Goal: Task Accomplishment & Management: Complete application form

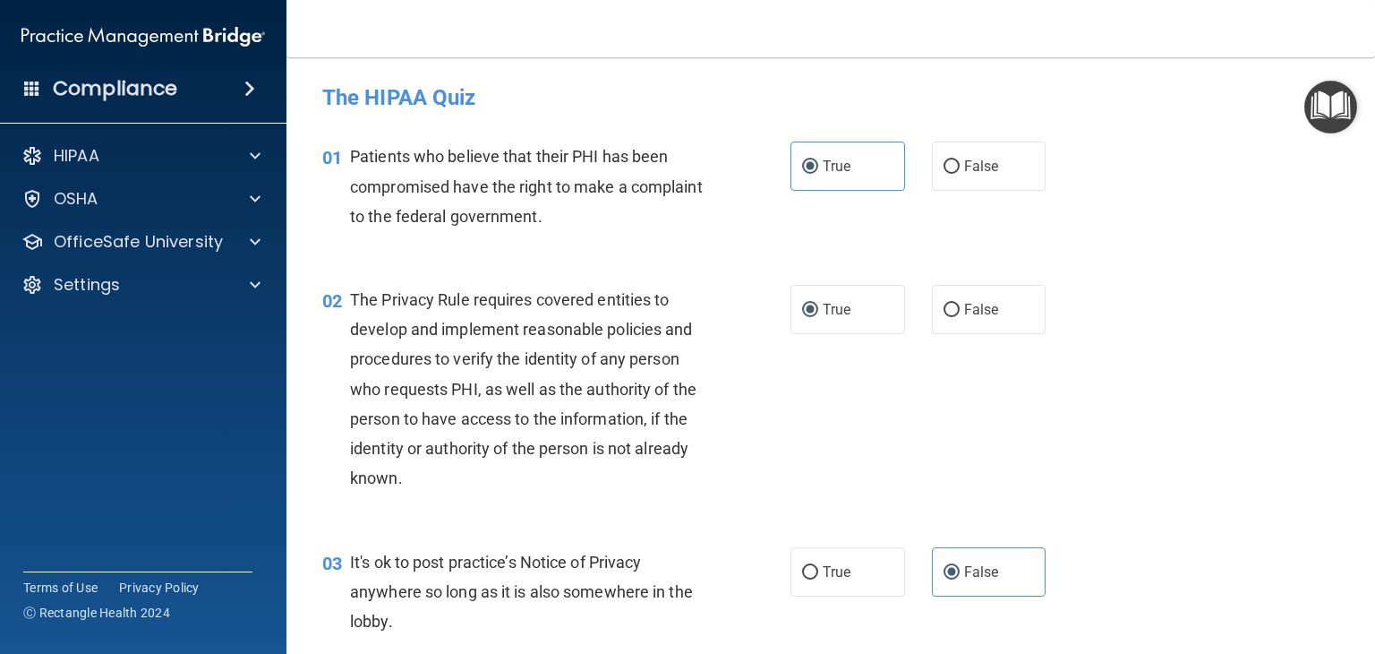
scroll to position [2139, 0]
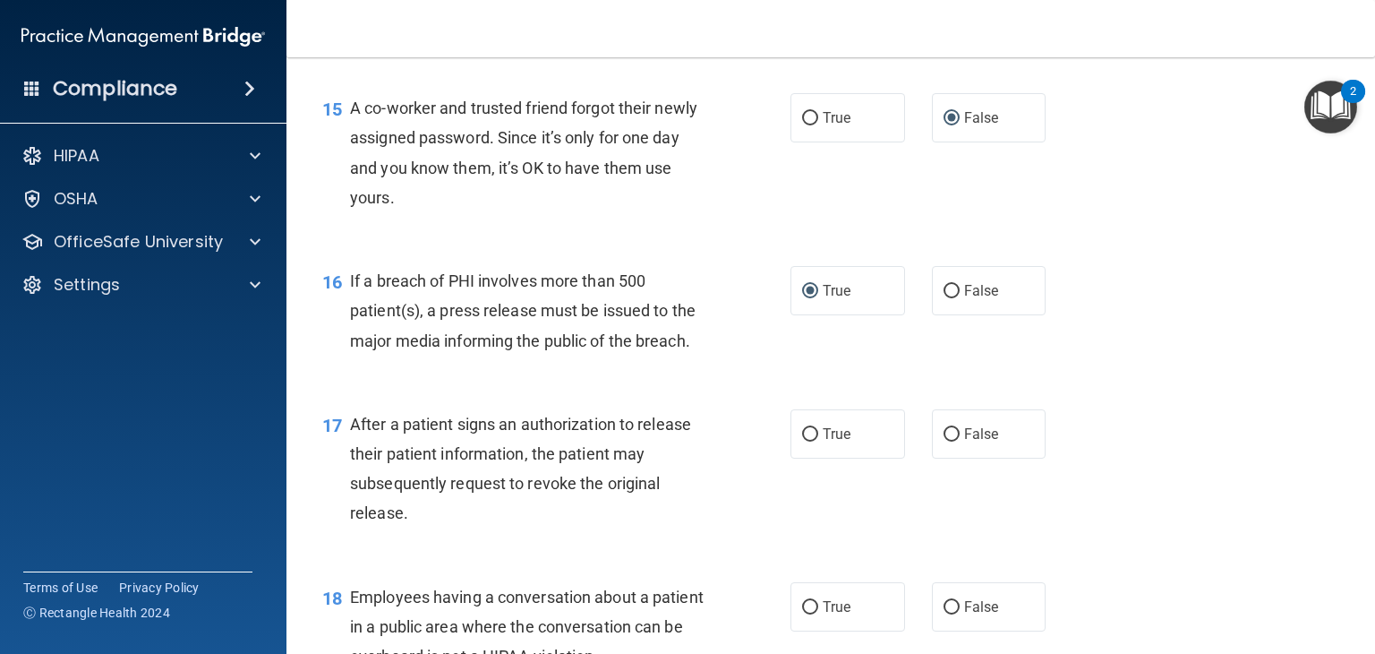
click at [437, 423] on div "17 After a patient signs an authorization to release their patient information,…" at bounding box center [831, 473] width 1044 height 173
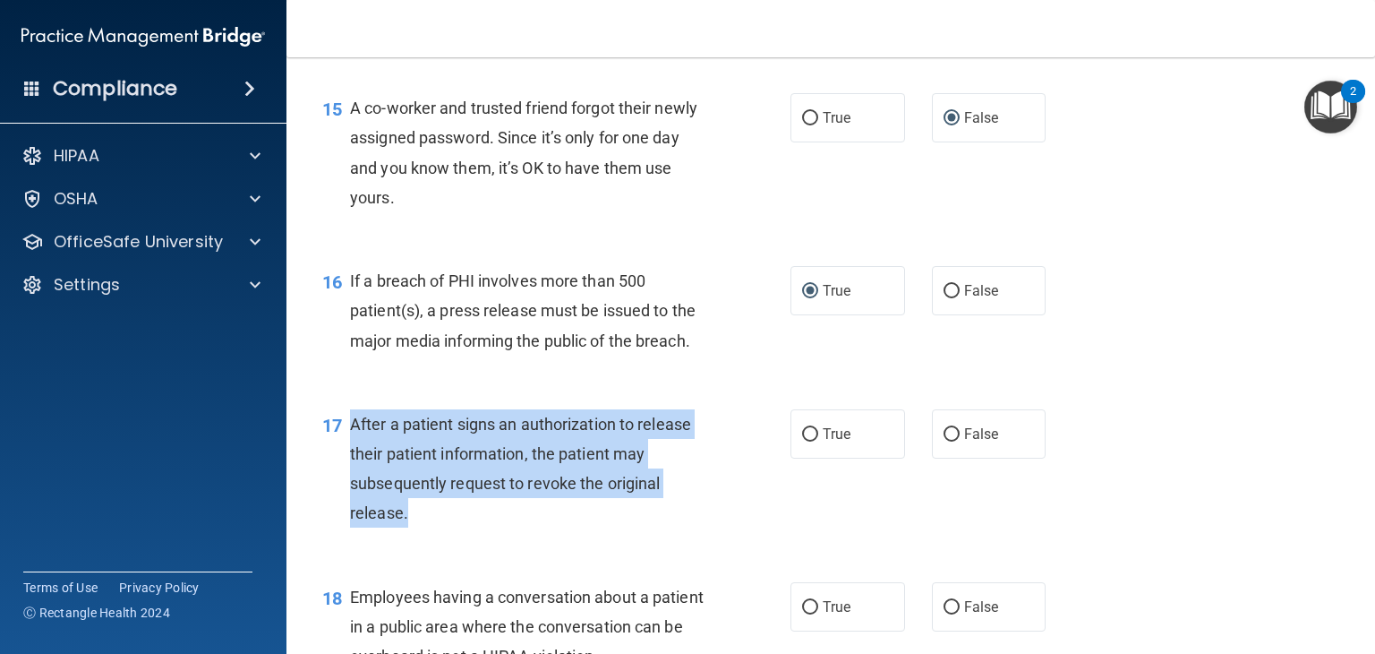
drag, startPoint x: 457, startPoint y: 554, endPoint x: 352, endPoint y: 443, distance: 153.2
click at [352, 443] on div "After a patient signs an authorization to release their patient information, th…" at bounding box center [536, 468] width 372 height 119
click at [802, 441] on input "True" at bounding box center [810, 434] width 16 height 13
radio input "true"
click at [727, 537] on div "17 After a patient signs an authorization to release their patient information,…" at bounding box center [556, 473] width 522 height 128
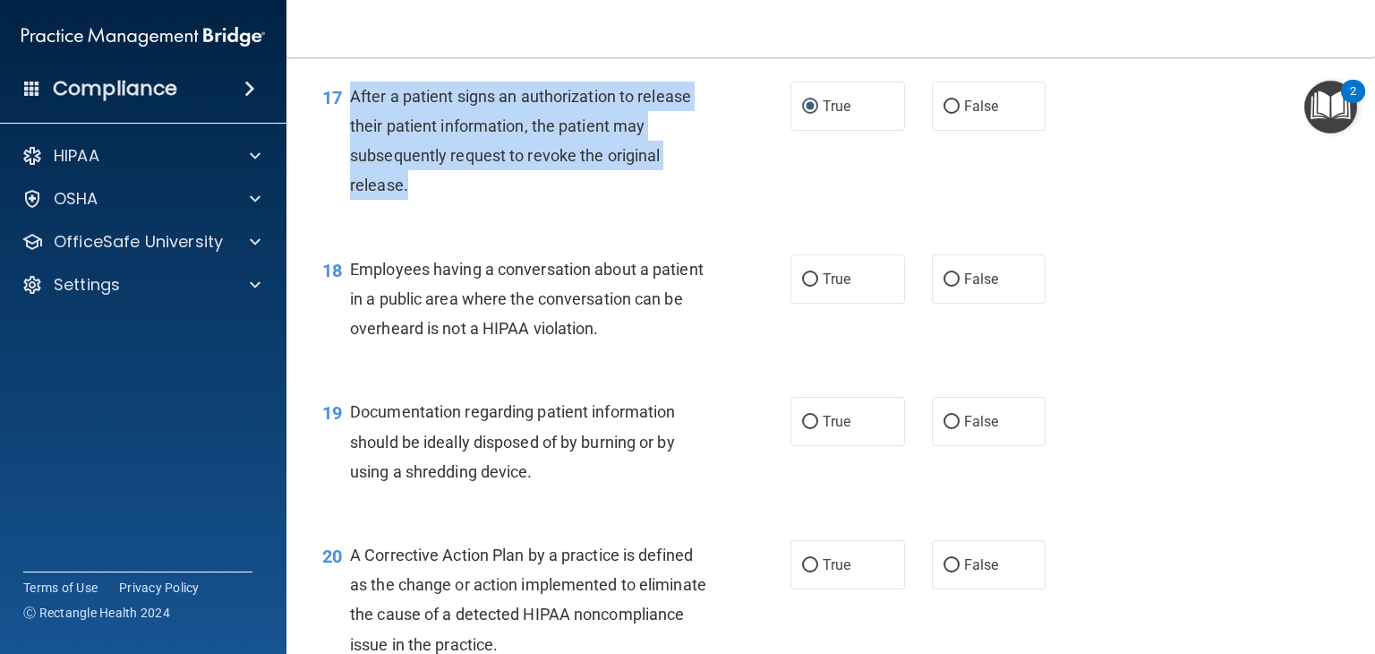
scroll to position [2497, 0]
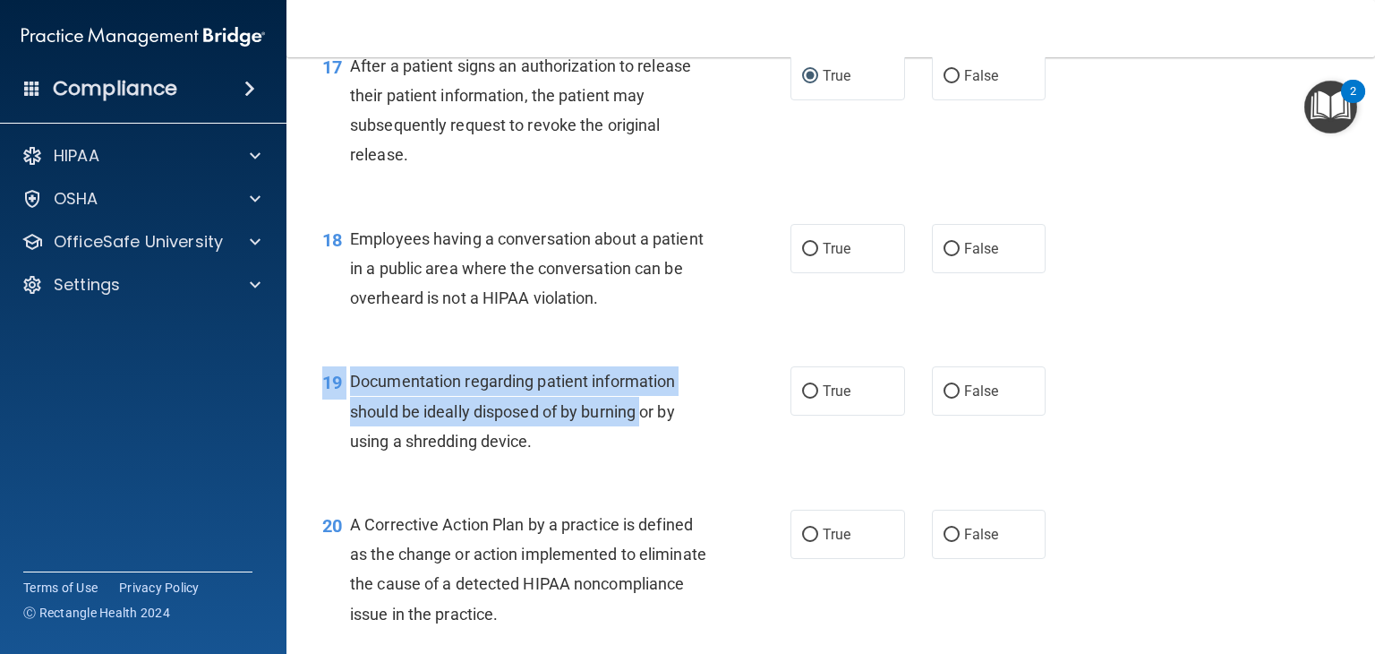
click at [634, 409] on div "19 Documentation regarding patient information should be ideally disposed of by…" at bounding box center [831, 415] width 1044 height 143
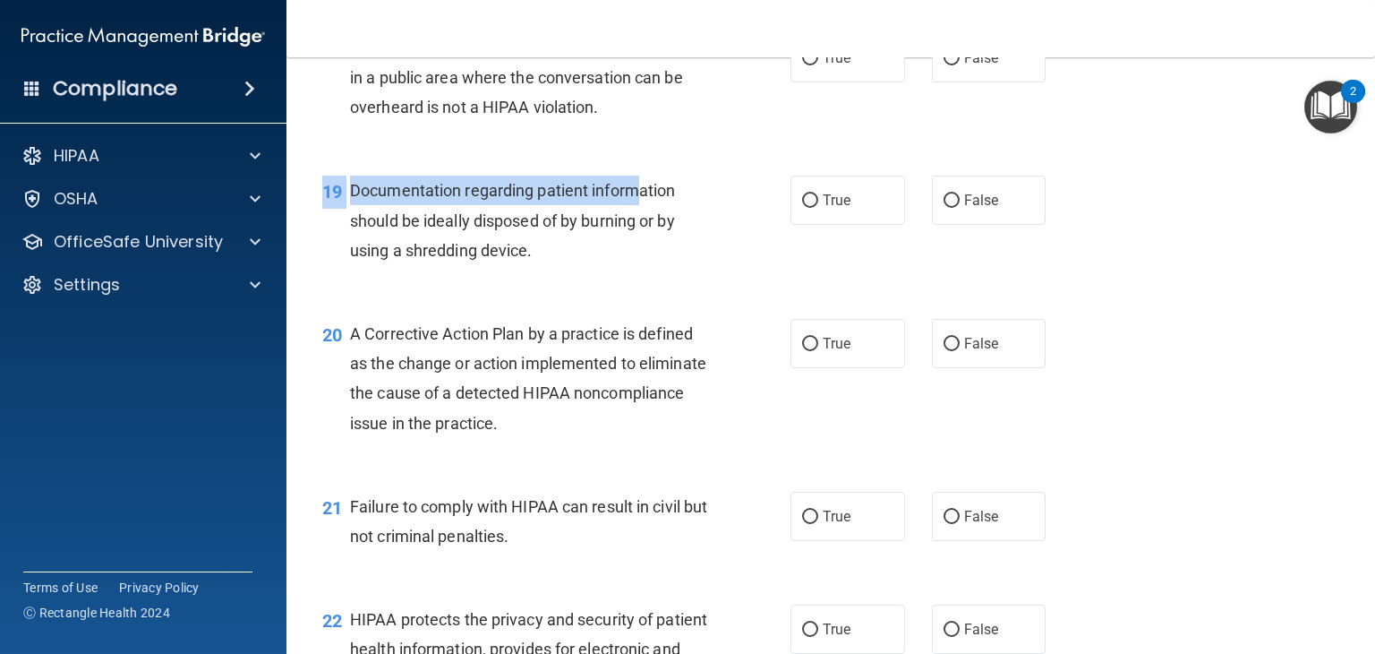
scroll to position [2676, 0]
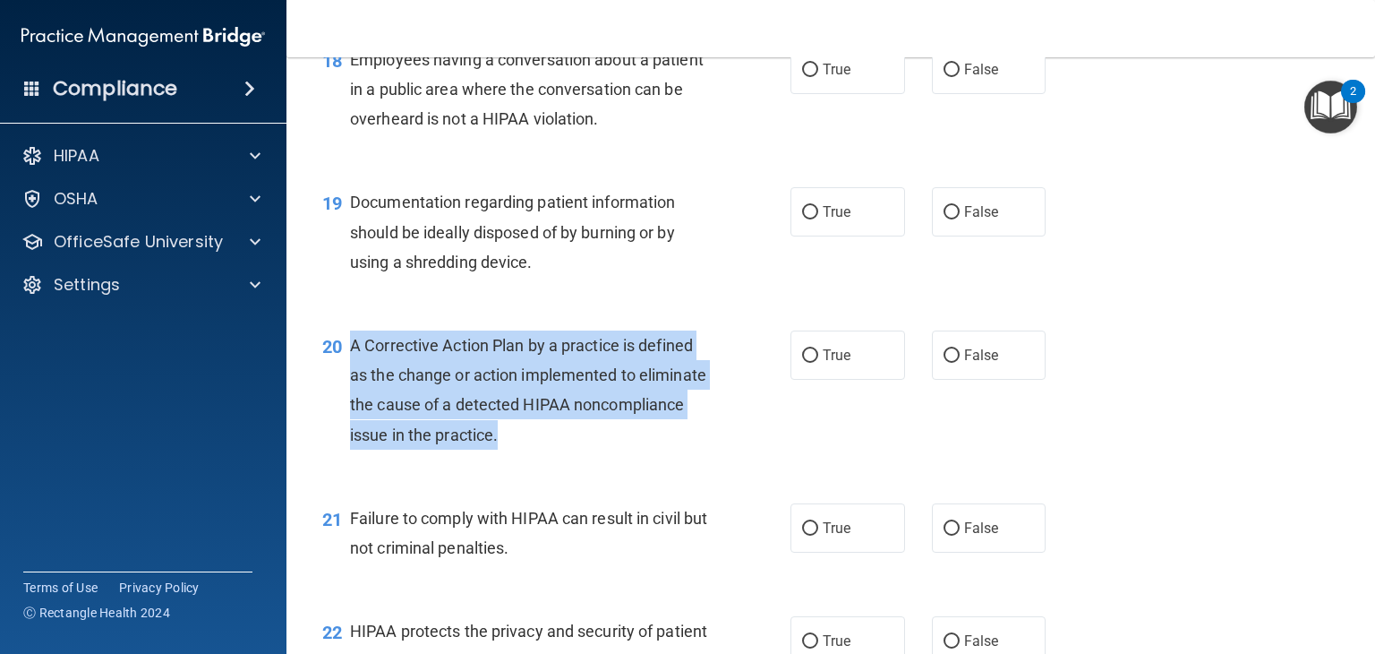
drag, startPoint x: 659, startPoint y: 476, endPoint x: 358, endPoint y: 366, distance: 320.3
click at [344, 363] on div "20 A Corrective Action Plan by a practice is defined as the change or action im…" at bounding box center [556, 394] width 522 height 128
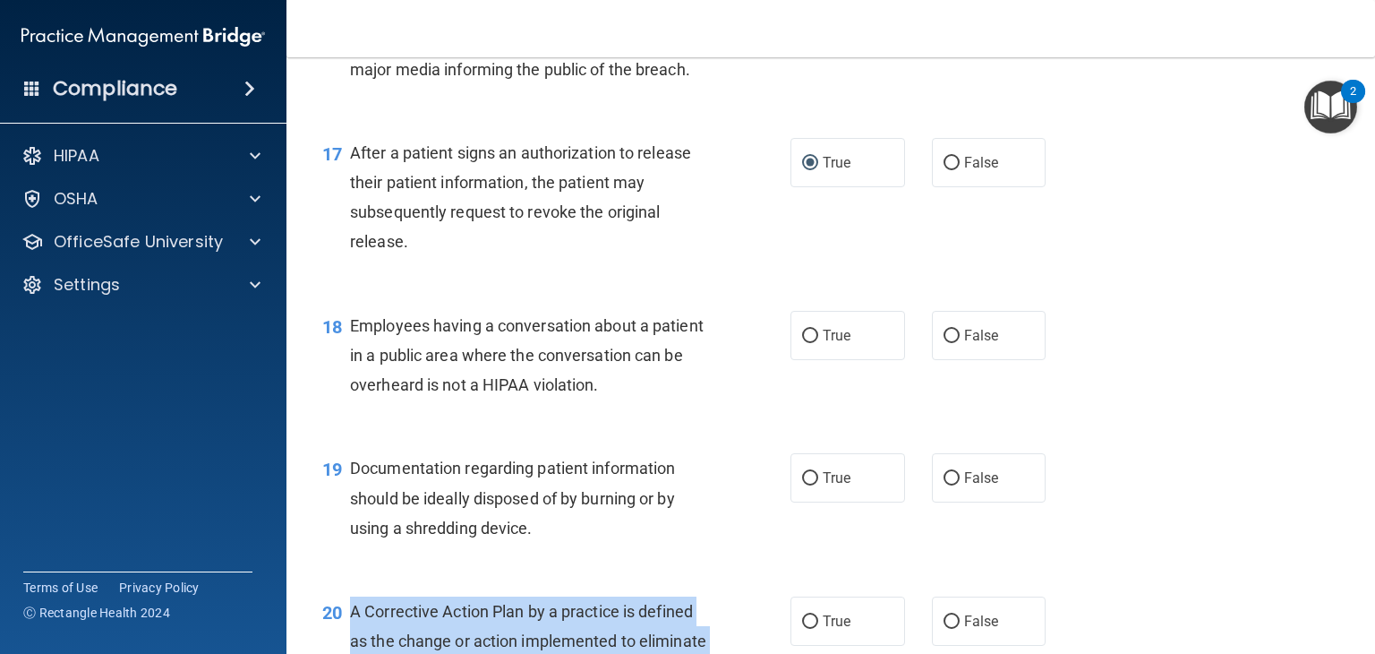
scroll to position [2407, 0]
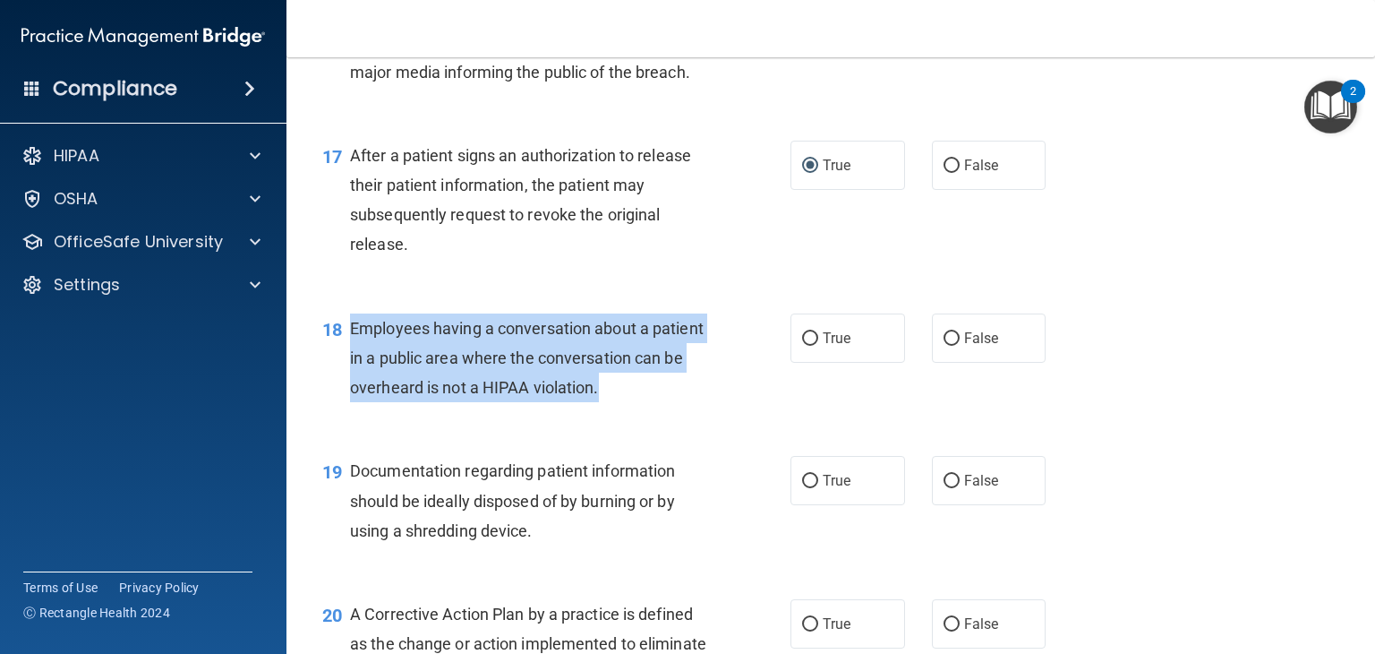
drag, startPoint x: 677, startPoint y: 428, endPoint x: 347, endPoint y: 357, distance: 336.9
click at [347, 357] on div "18 Employees having a conversation about a patient in a public area where the c…" at bounding box center [556, 362] width 522 height 98
click at [945, 346] on input "False" at bounding box center [952, 338] width 16 height 13
radio input "true"
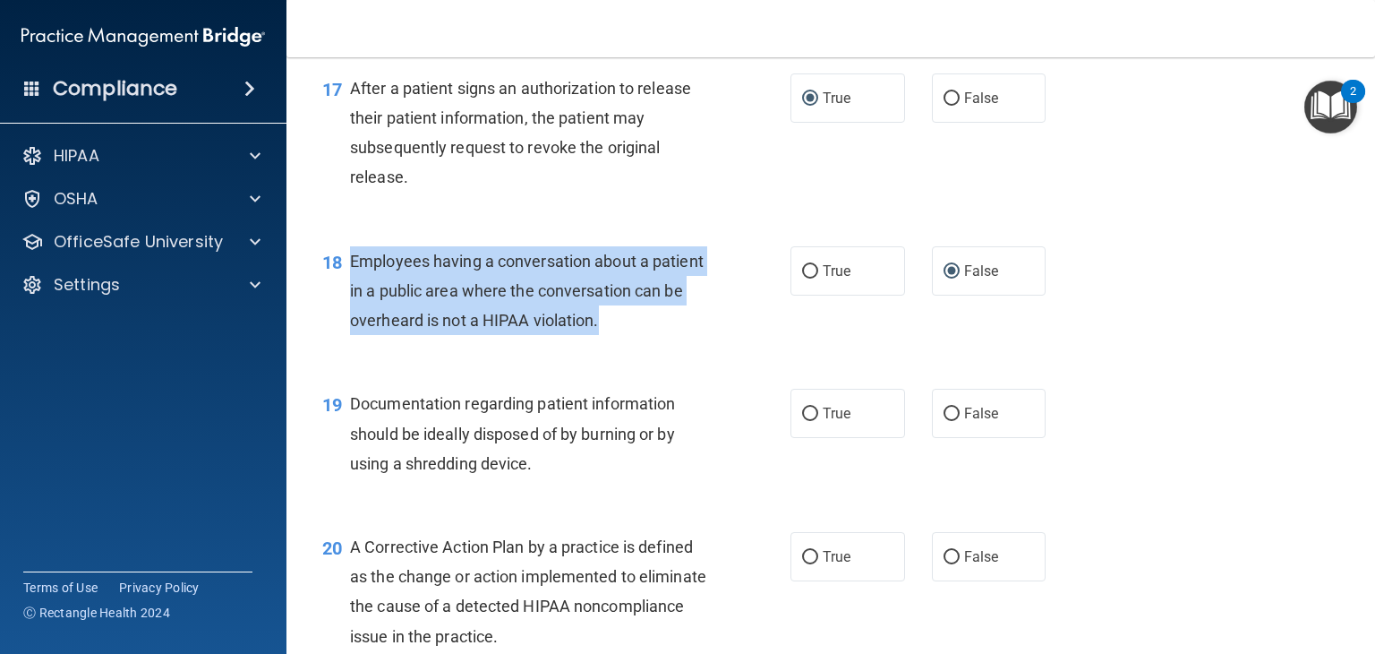
scroll to position [2586, 0]
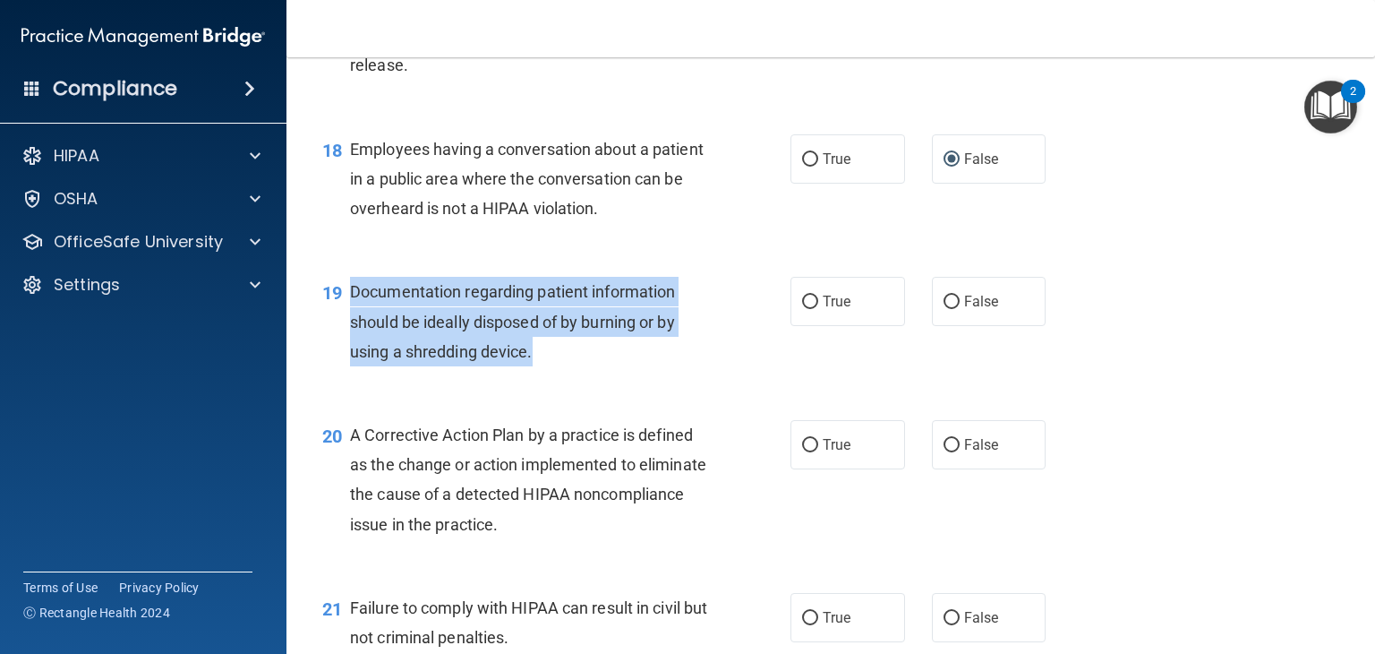
drag, startPoint x: 544, startPoint y: 376, endPoint x: 349, endPoint y: 323, distance: 202.2
click at [350, 323] on div "Documentation regarding patient information should be ideally disposed of by bu…" at bounding box center [536, 322] width 372 height 90
click at [804, 309] on input "True" at bounding box center [810, 301] width 16 height 13
radio input "true"
click at [753, 375] on div "19 Documentation regarding patient information should be ideally disposed of by…" at bounding box center [556, 326] width 522 height 98
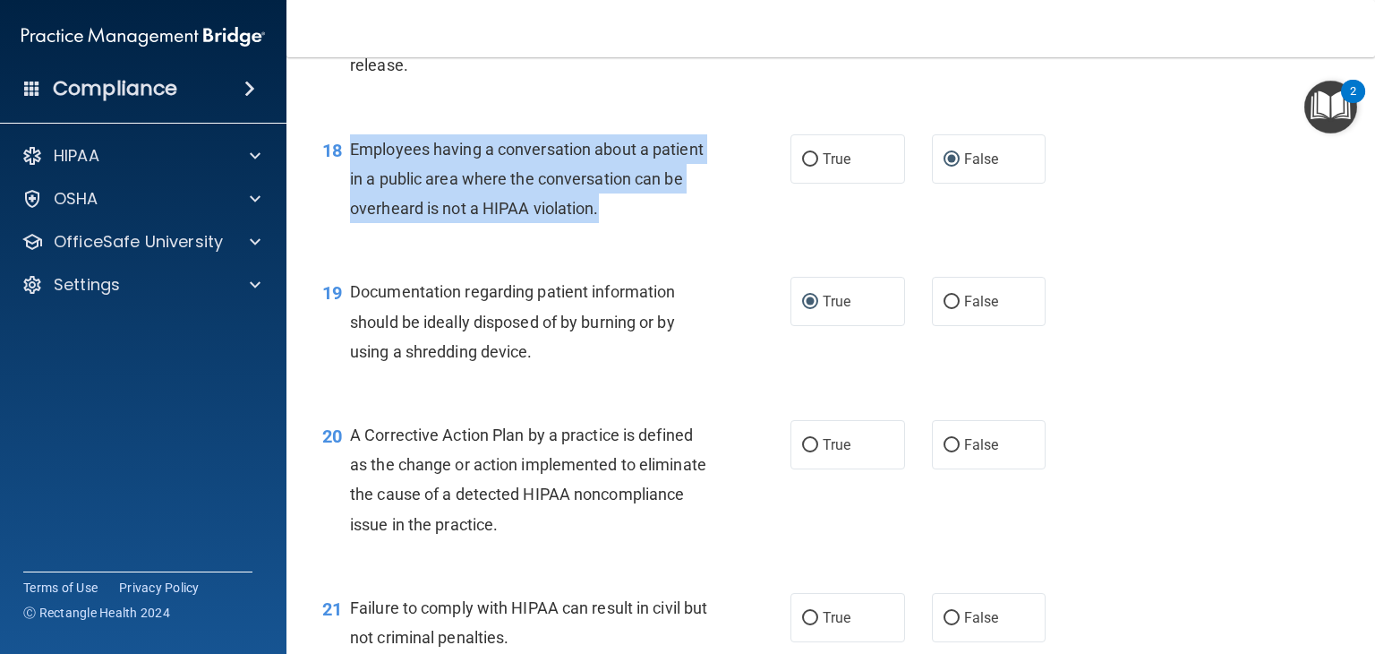
drag, startPoint x: 671, startPoint y: 234, endPoint x: 337, endPoint y: 177, distance: 338.6
click at [337, 177] on div "18 Employees having a conversation about a patient in a public area where the c…" at bounding box center [556, 183] width 522 height 98
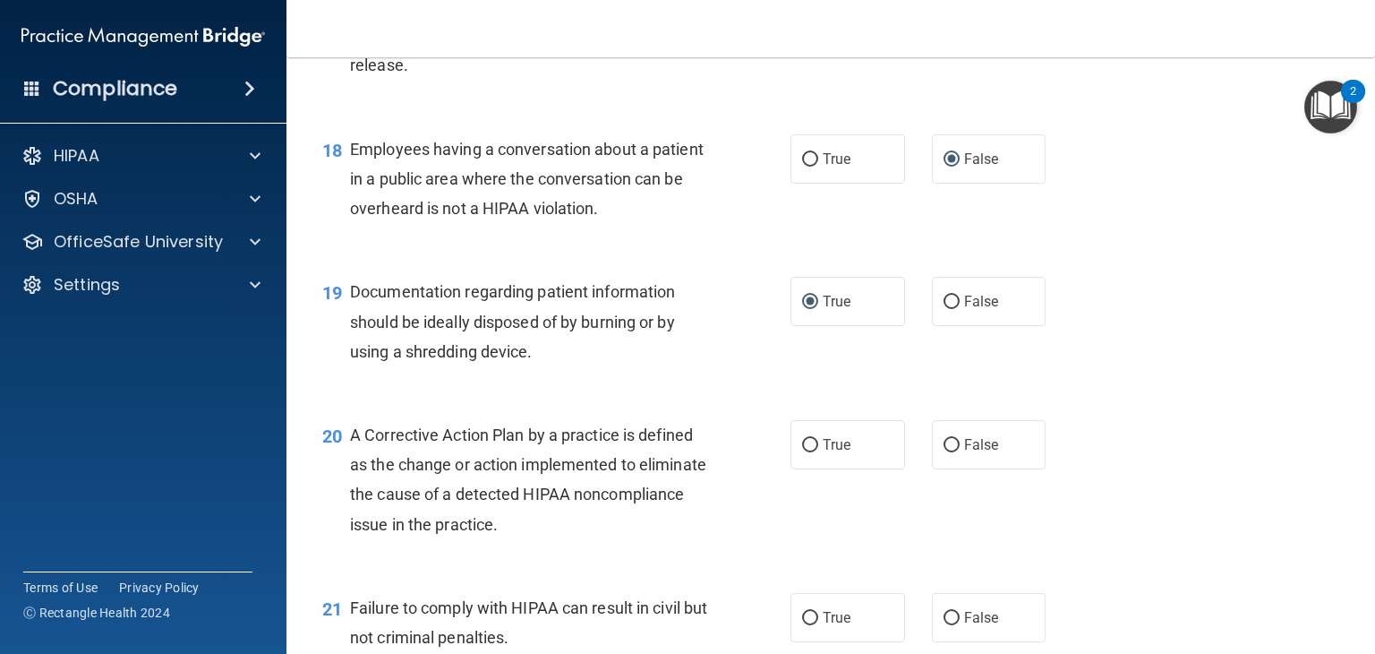
click at [731, 397] on div "19 Documentation regarding patient information should be ideally disposed of by…" at bounding box center [831, 325] width 1044 height 143
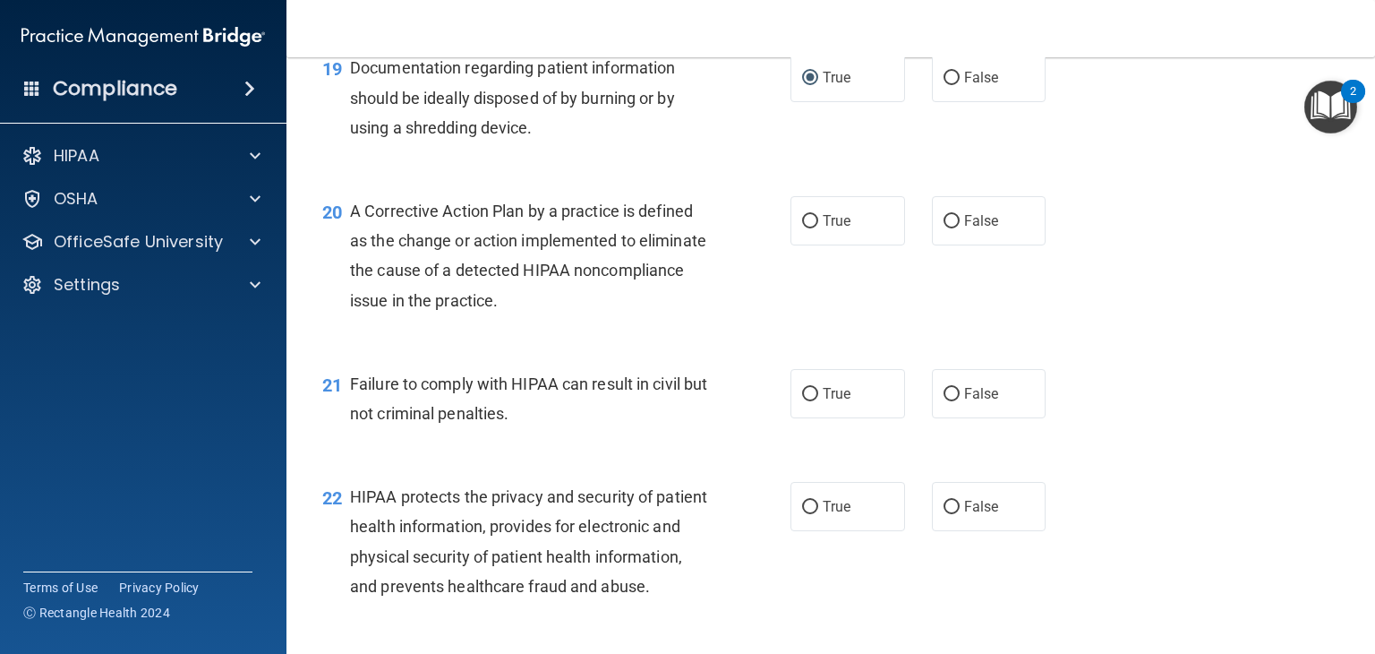
scroll to position [2765, 0]
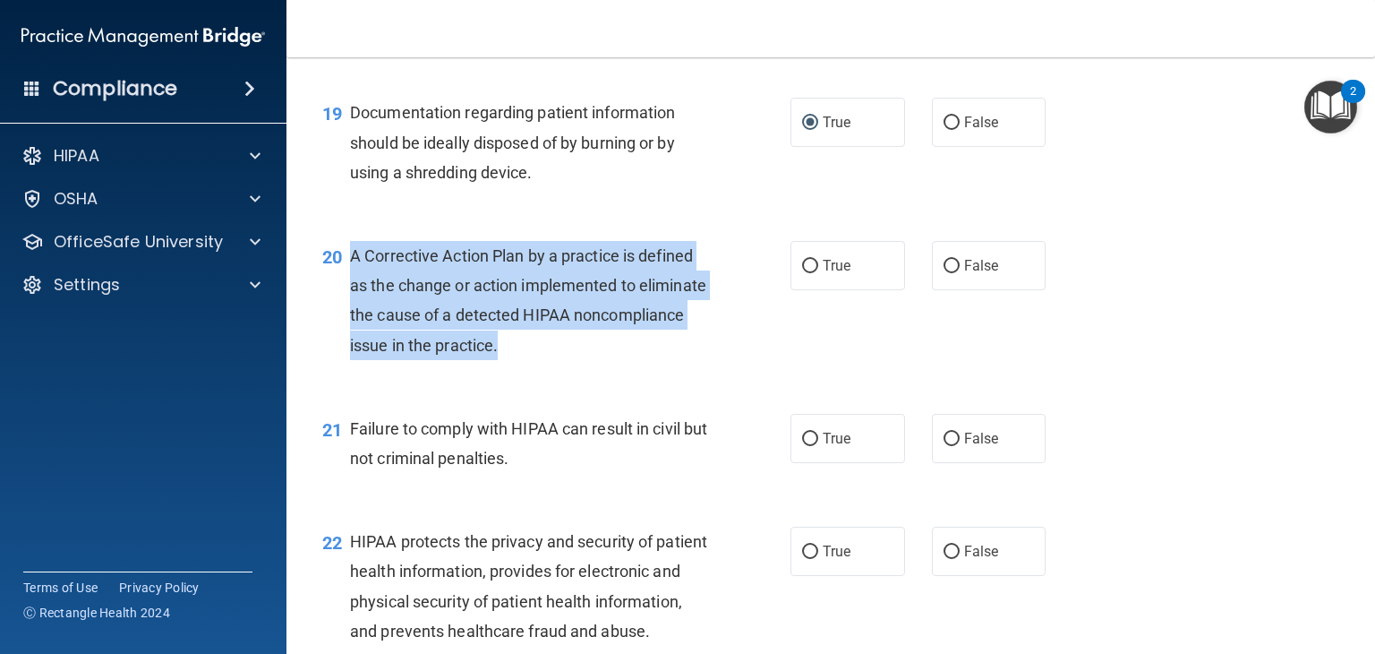
drag, startPoint x: 626, startPoint y: 371, endPoint x: 350, endPoint y: 285, distance: 288.8
click at [350, 285] on div "A Corrective Action Plan by a practice is defined as the change or action imple…" at bounding box center [536, 300] width 372 height 119
click at [803, 273] on input "True" at bounding box center [810, 266] width 16 height 13
radio input "true"
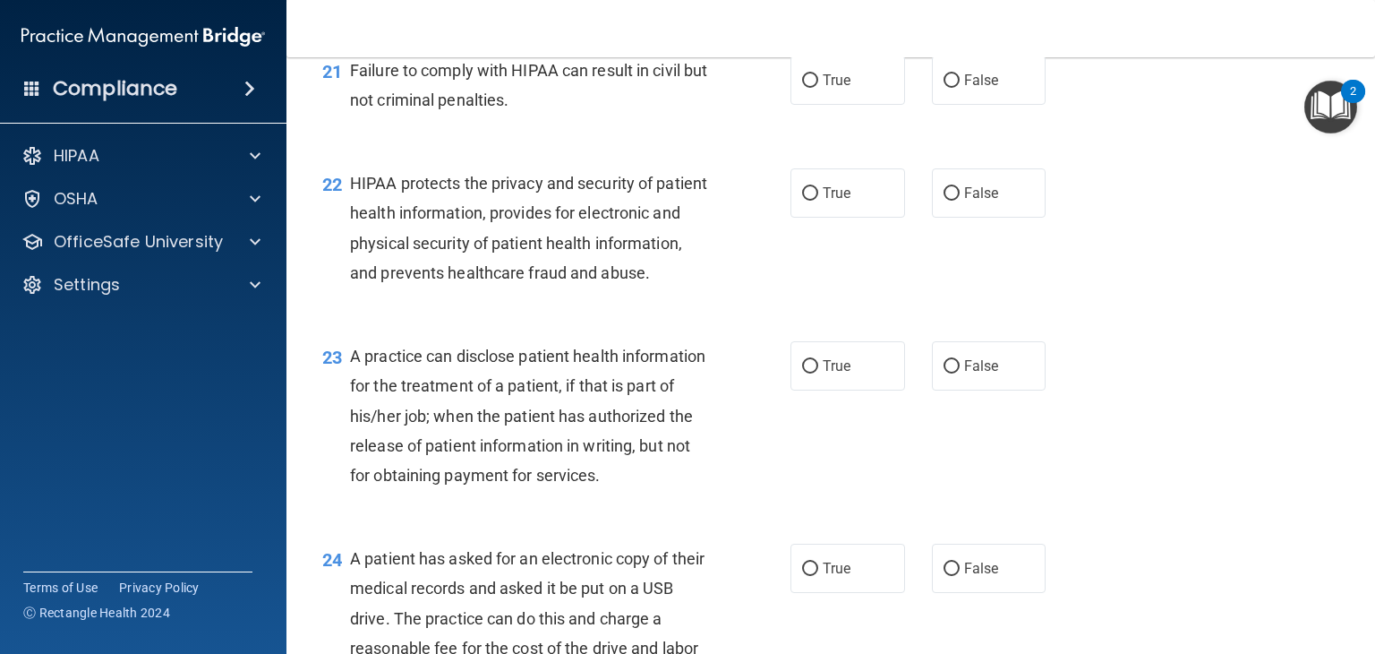
scroll to position [3034, 0]
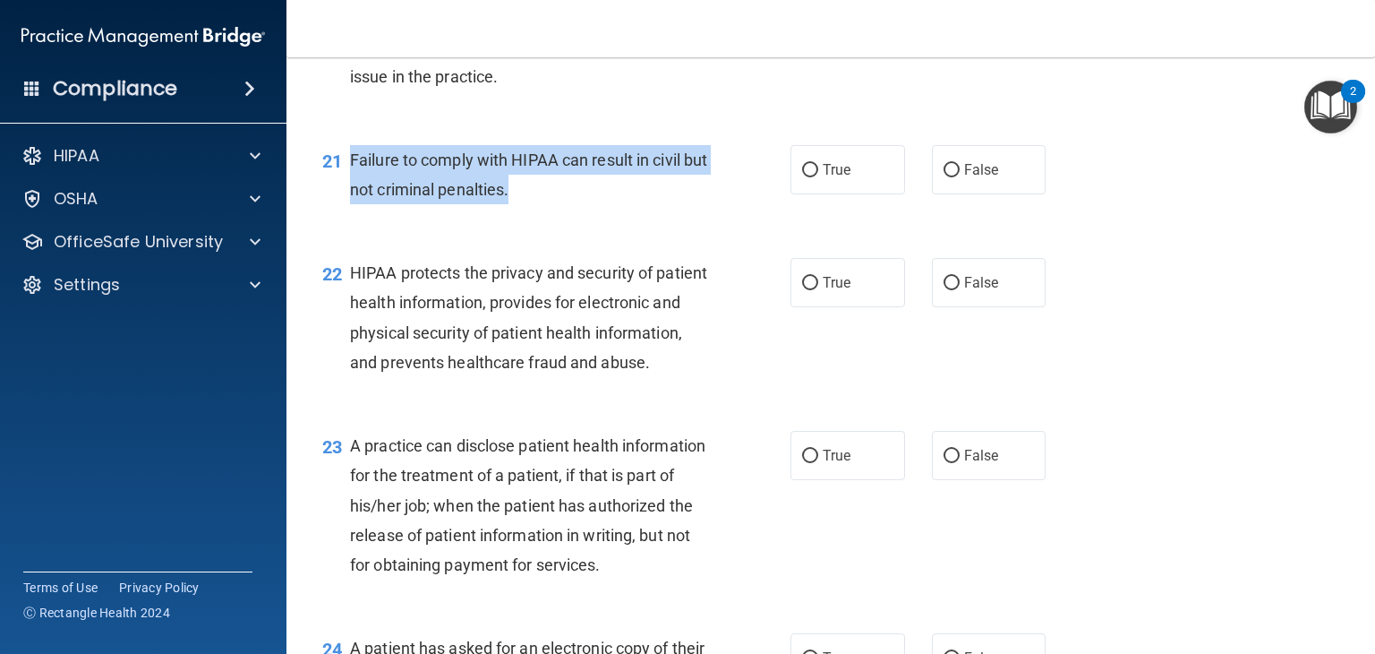
drag, startPoint x: 553, startPoint y: 226, endPoint x: 353, endPoint y: 189, distance: 204.0
click at [353, 189] on div "Failure to comply with HIPAA can result in civil but not criminal penalties." at bounding box center [536, 174] width 372 height 59
click at [944, 177] on input "False" at bounding box center [952, 170] width 16 height 13
radio input "true"
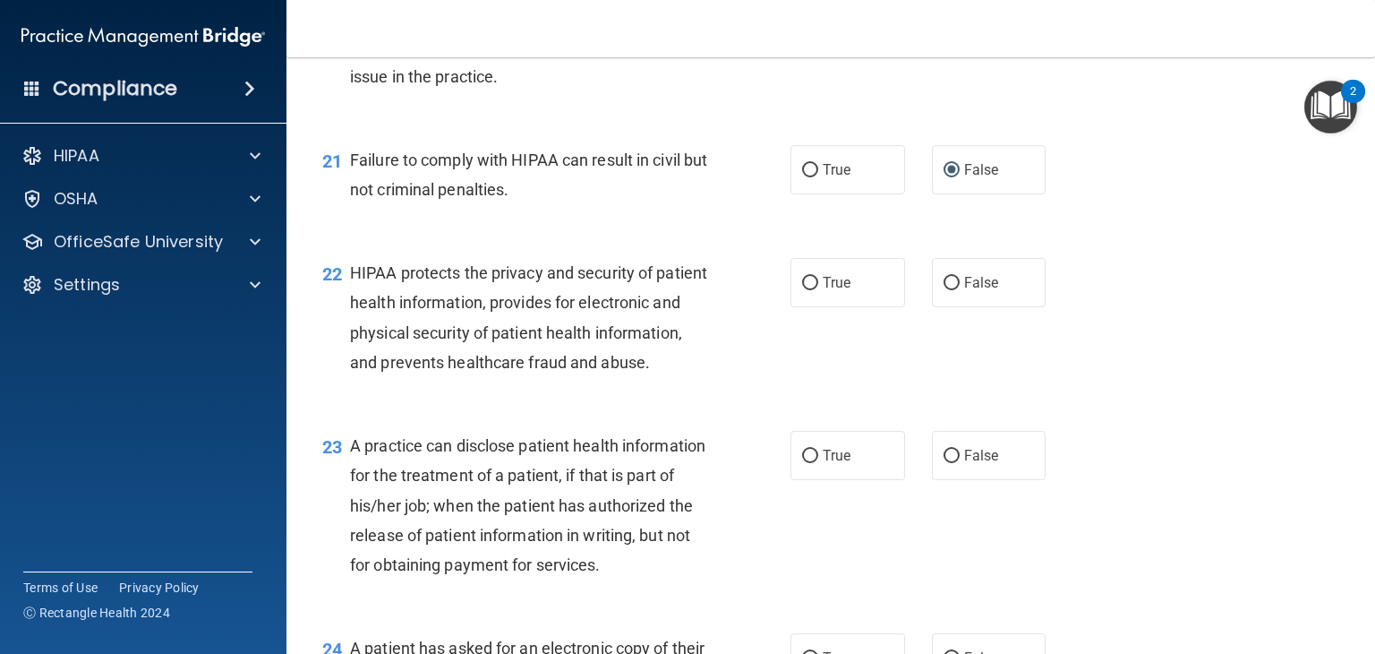
click at [770, 386] on div "22 HIPAA protects the privacy and security of patient health information, provi…" at bounding box center [556, 322] width 522 height 128
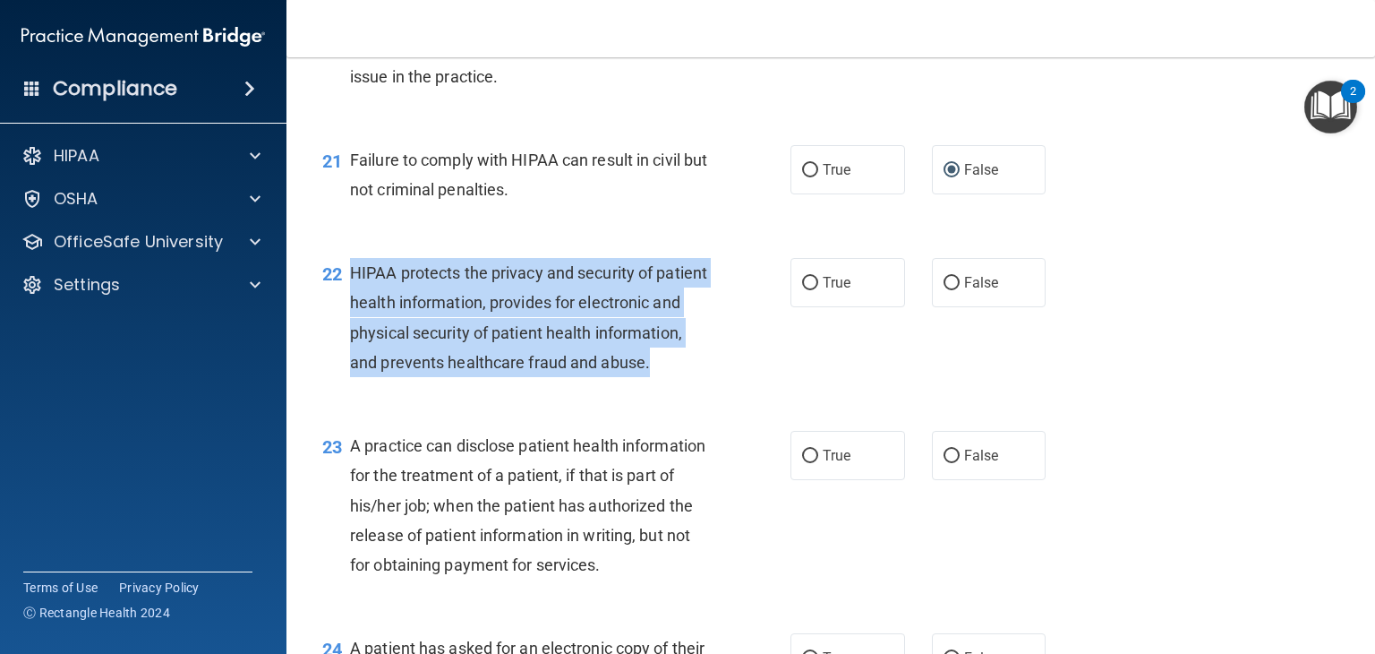
drag, startPoint x: 419, startPoint y: 427, endPoint x: 343, endPoint y: 292, distance: 155.1
click at [343, 292] on div "22 HIPAA protects the privacy and security of patient health information, provi…" at bounding box center [556, 322] width 522 height 128
drag, startPoint x: 802, startPoint y: 315, endPoint x: 790, endPoint y: 336, distance: 23.7
click at [802, 290] on input "True" at bounding box center [810, 283] width 16 height 13
radio input "true"
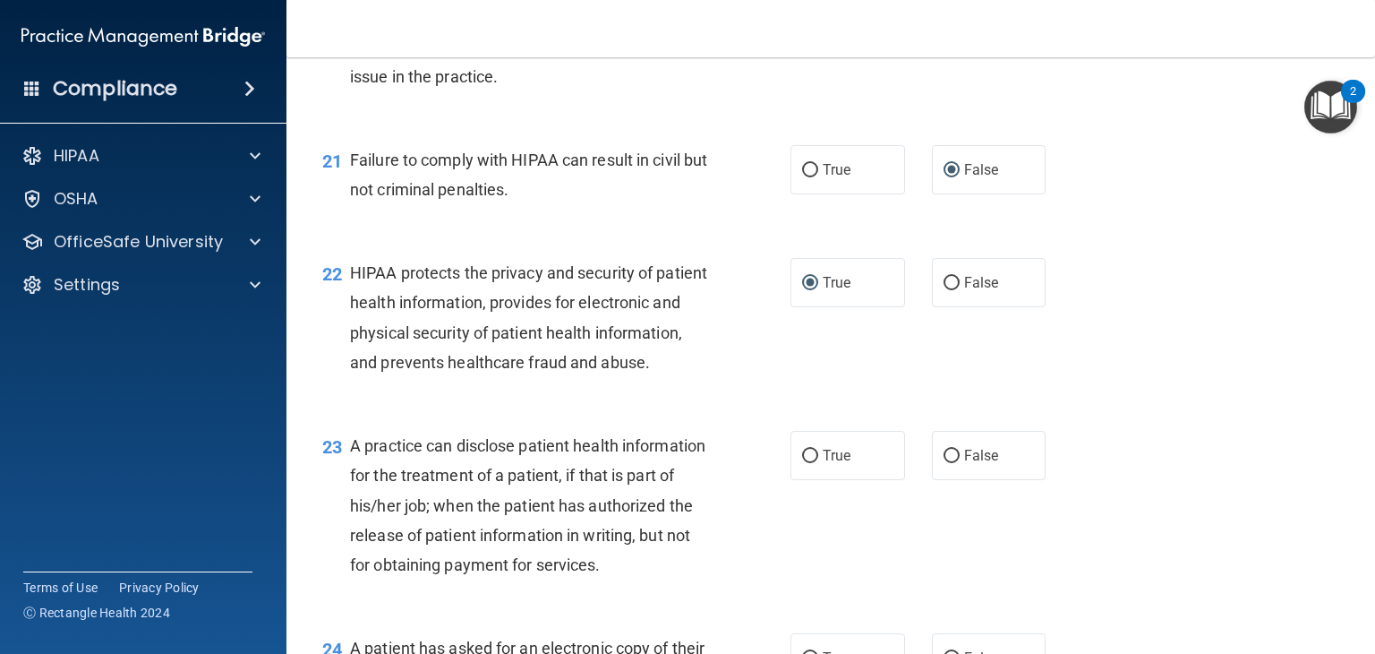
click at [731, 408] on div "22 HIPAA protects the privacy and security of patient health information, provi…" at bounding box center [831, 321] width 1044 height 173
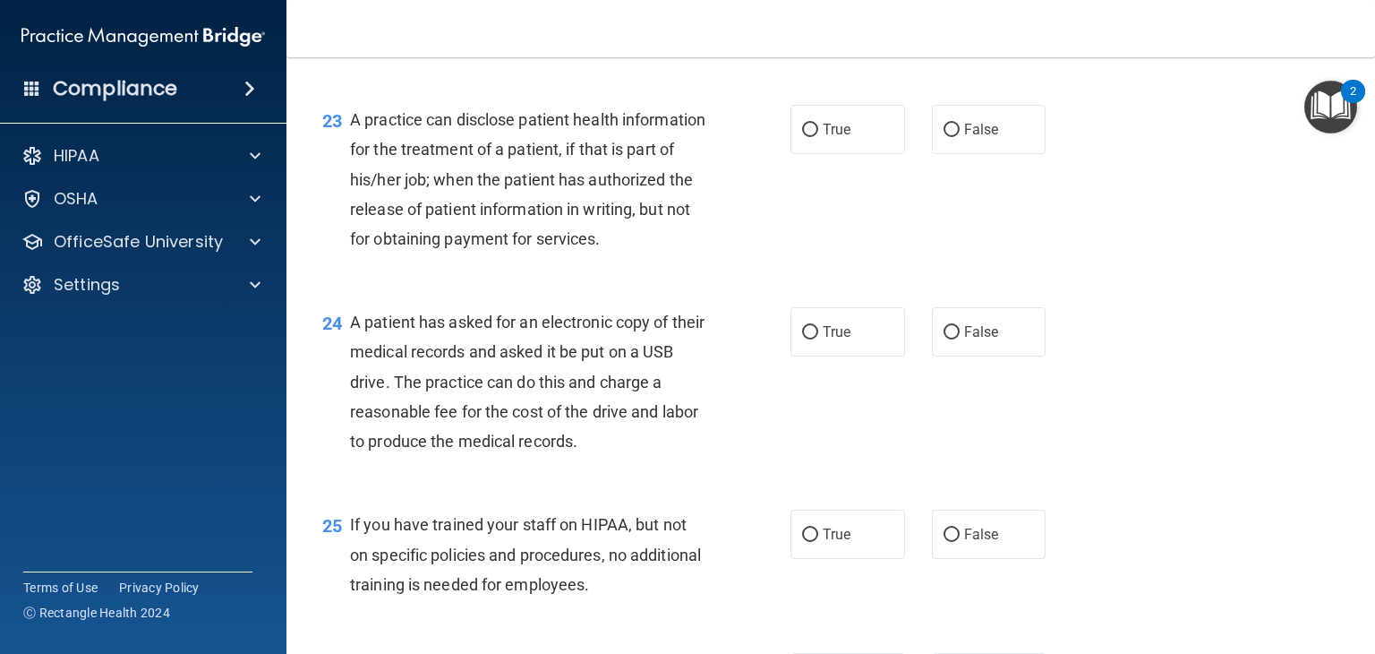
scroll to position [3392, 0]
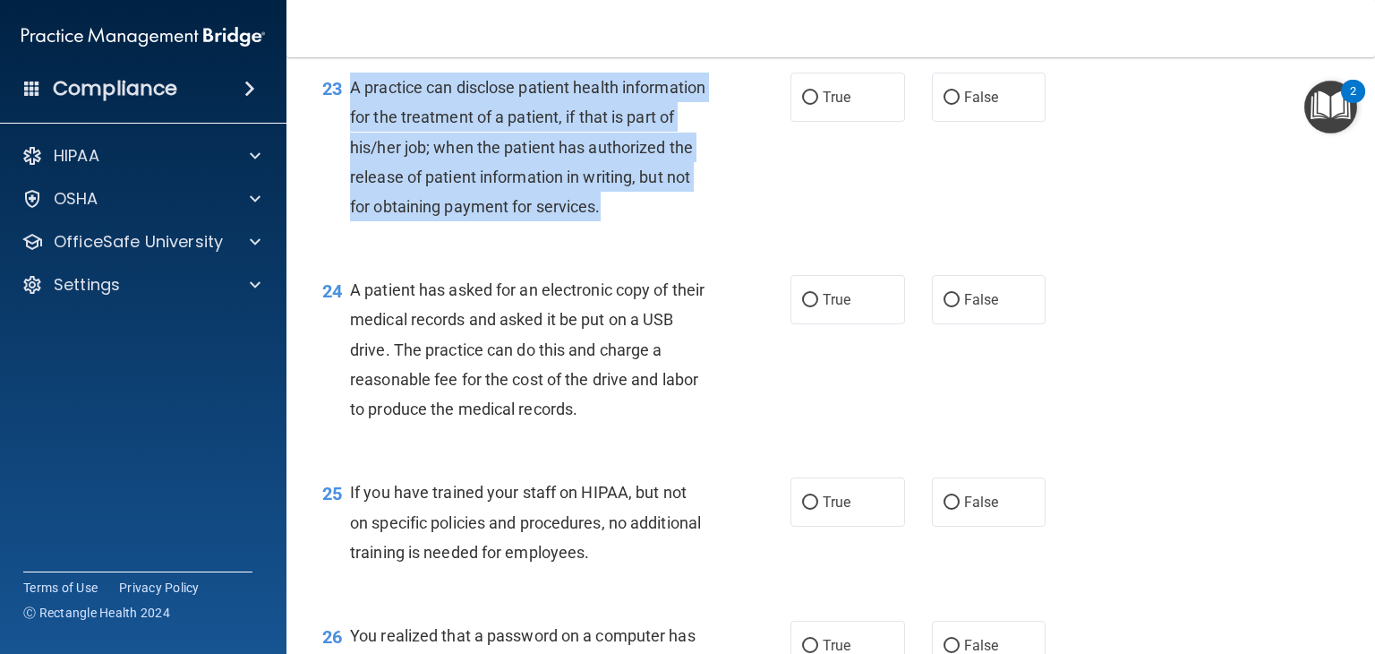
drag, startPoint x: 423, startPoint y: 291, endPoint x: 346, endPoint y: 158, distance: 154.0
click at [346, 158] on div "23 A practice can disclose patient health information for the treatment of a pa…" at bounding box center [556, 152] width 522 height 158
click at [944, 105] on input "False" at bounding box center [952, 97] width 16 height 13
radio input "true"
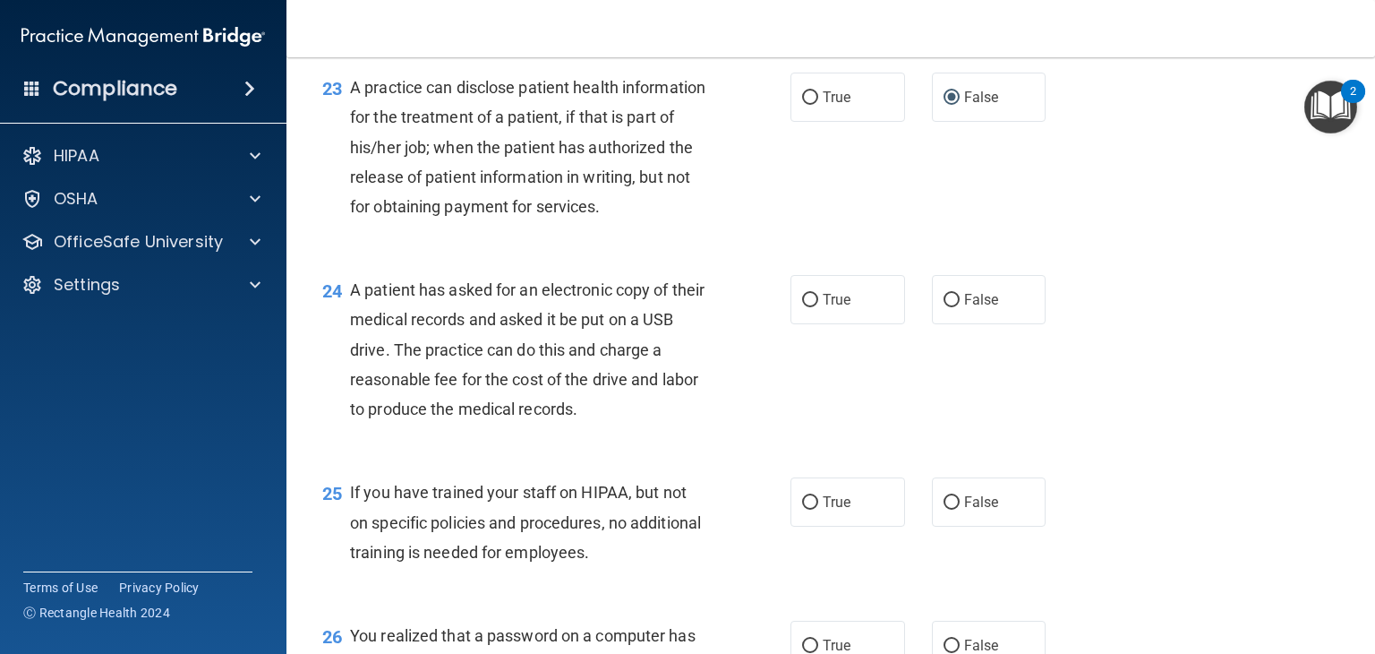
click at [549, 252] on div "23 A practice can disclose patient health information for the treatment of a pa…" at bounding box center [831, 151] width 1044 height 202
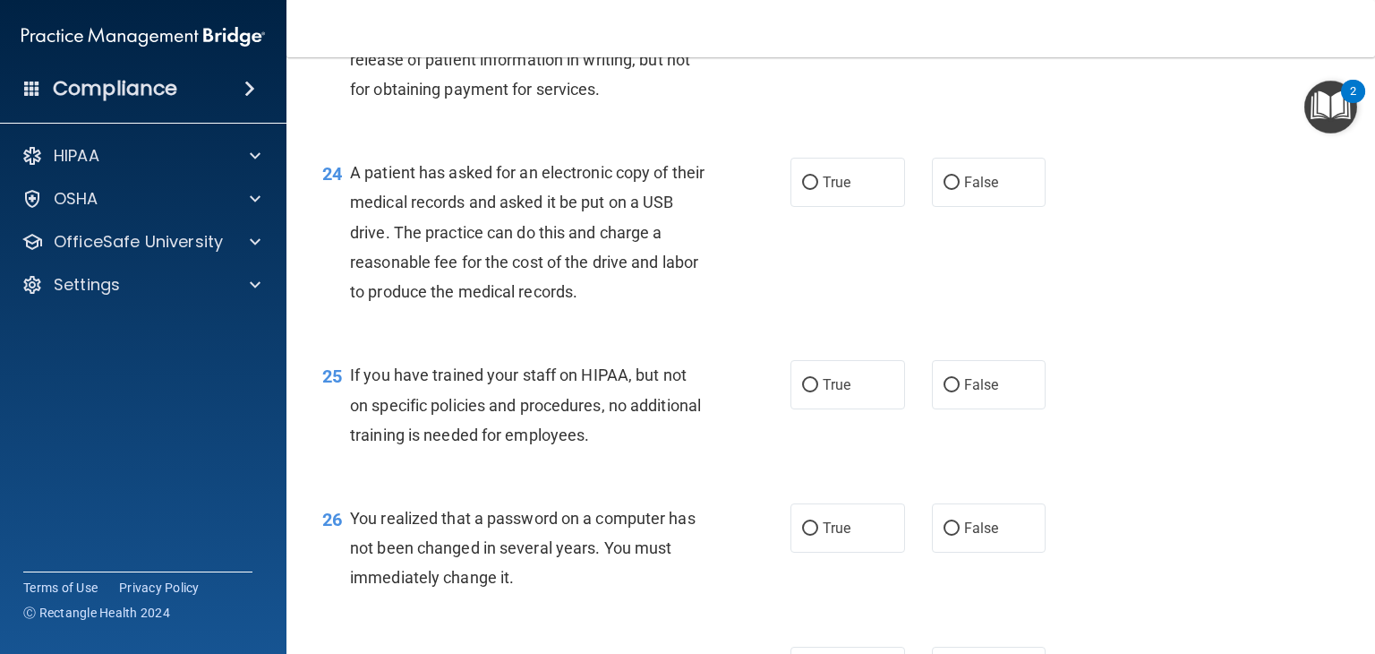
scroll to position [3481, 0]
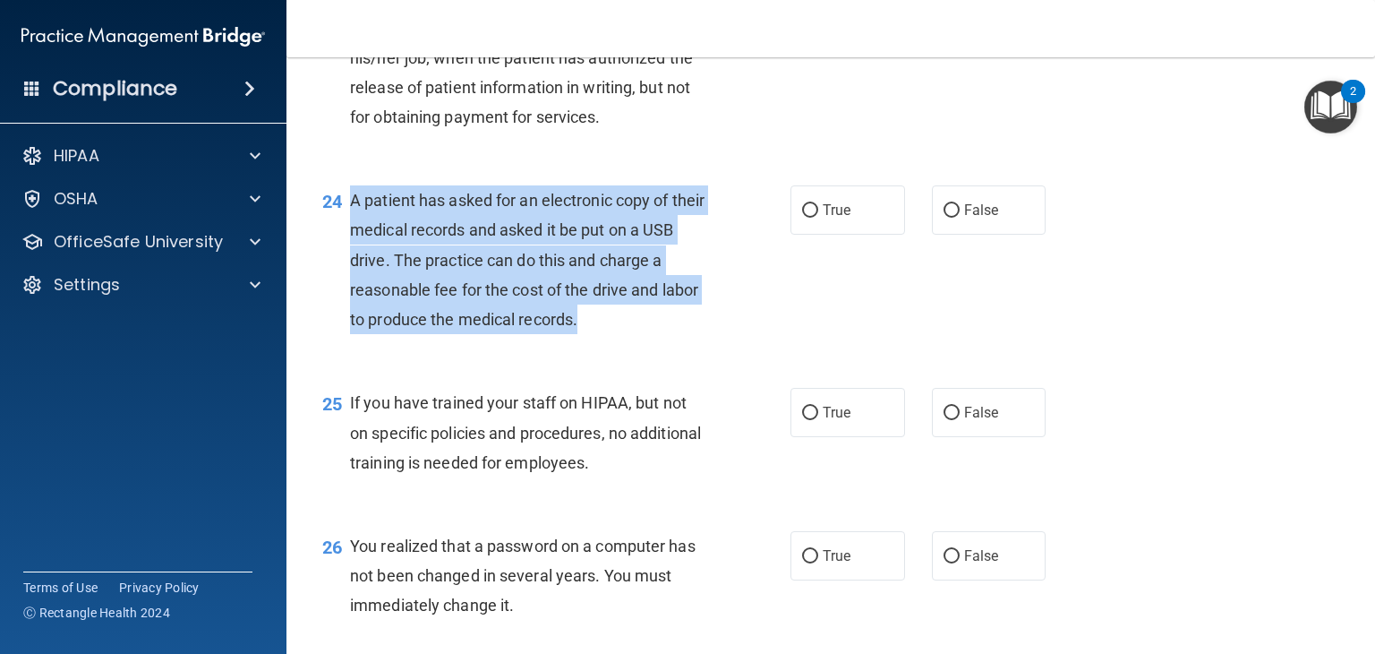
drag, startPoint x: 594, startPoint y: 404, endPoint x: 352, endPoint y: 279, distance: 272.7
click at [352, 279] on div "A patient has asked for an electronic copy of their medical records and asked i…" at bounding box center [536, 259] width 372 height 149
click at [802, 218] on input "True" at bounding box center [810, 210] width 16 height 13
radio input "true"
click at [754, 343] on div "24 A patient has asked for an electronic copy of their medical records and aske…" at bounding box center [556, 264] width 522 height 158
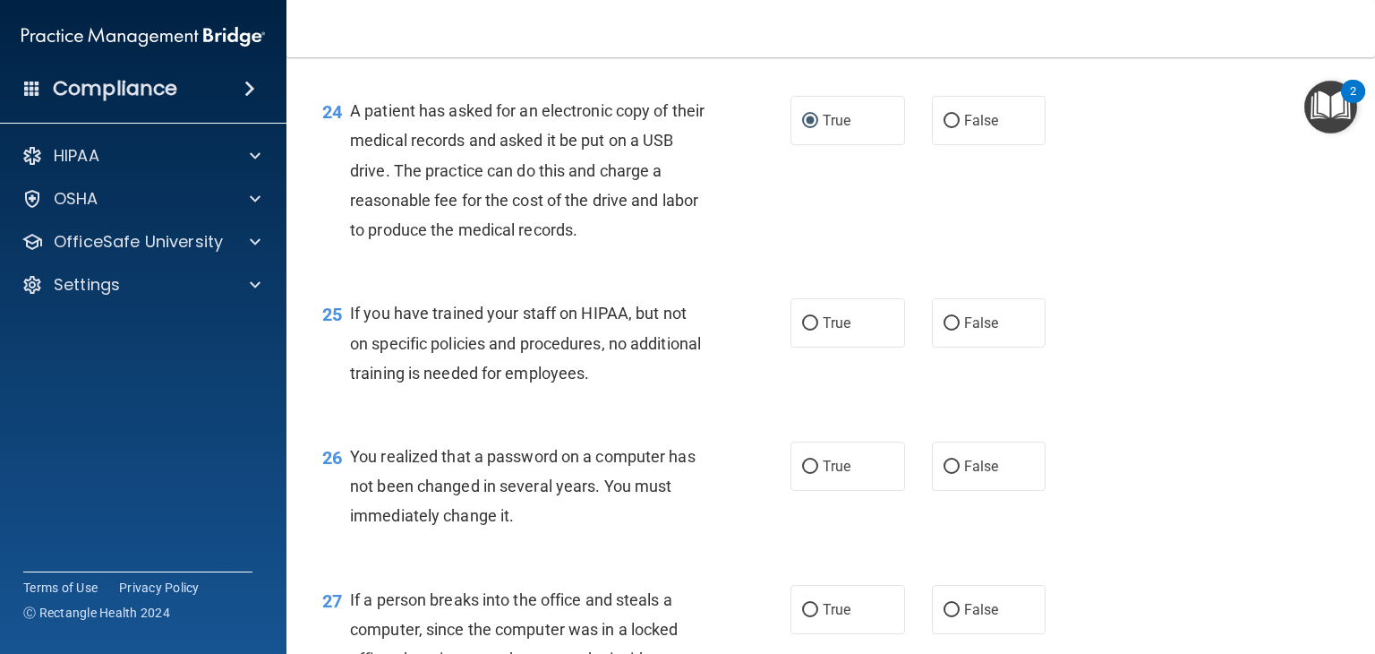
click at [755, 397] on div "25 If you have trained your staff on HIPAA, but not on specific policies and pr…" at bounding box center [556, 347] width 522 height 98
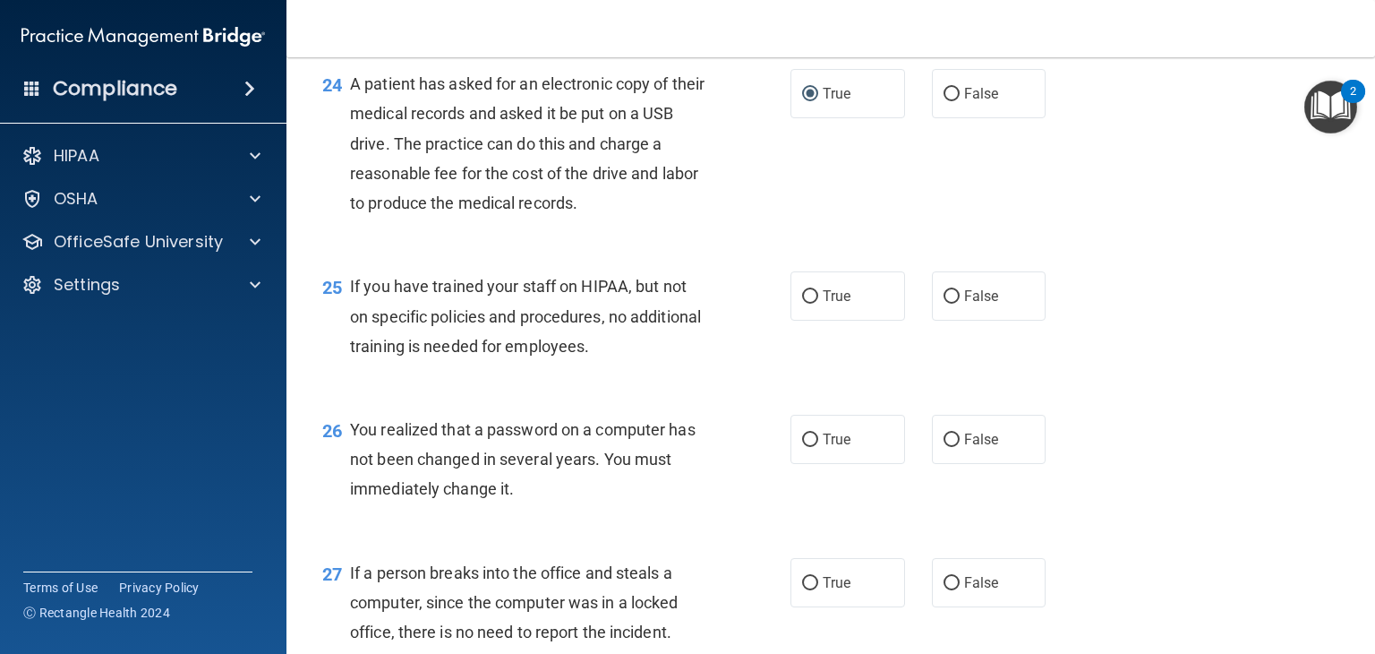
scroll to position [3571, 0]
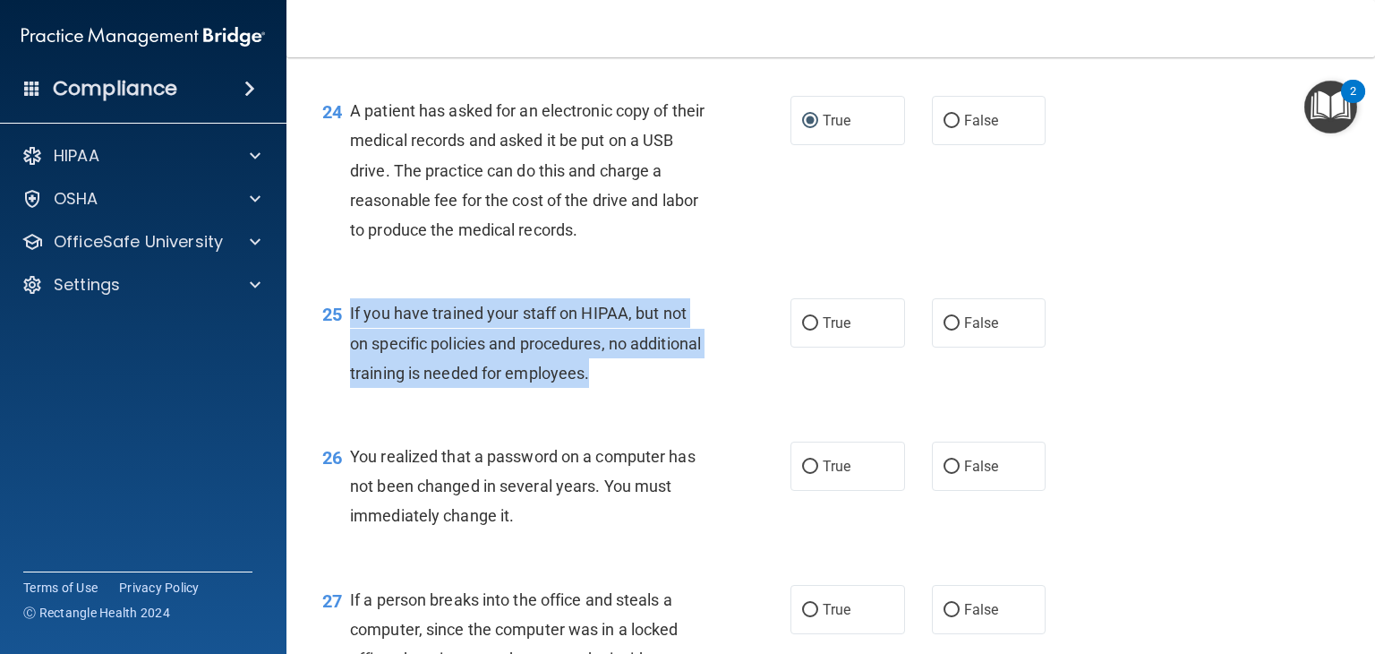
drag, startPoint x: 674, startPoint y: 463, endPoint x: 347, endPoint y: 388, distance: 335.3
click at [347, 388] on div "25 If you have trained your staff on HIPAA, but not on specific policies and pr…" at bounding box center [556, 347] width 522 height 98
click at [949, 330] on input "False" at bounding box center [952, 323] width 16 height 13
radio input "true"
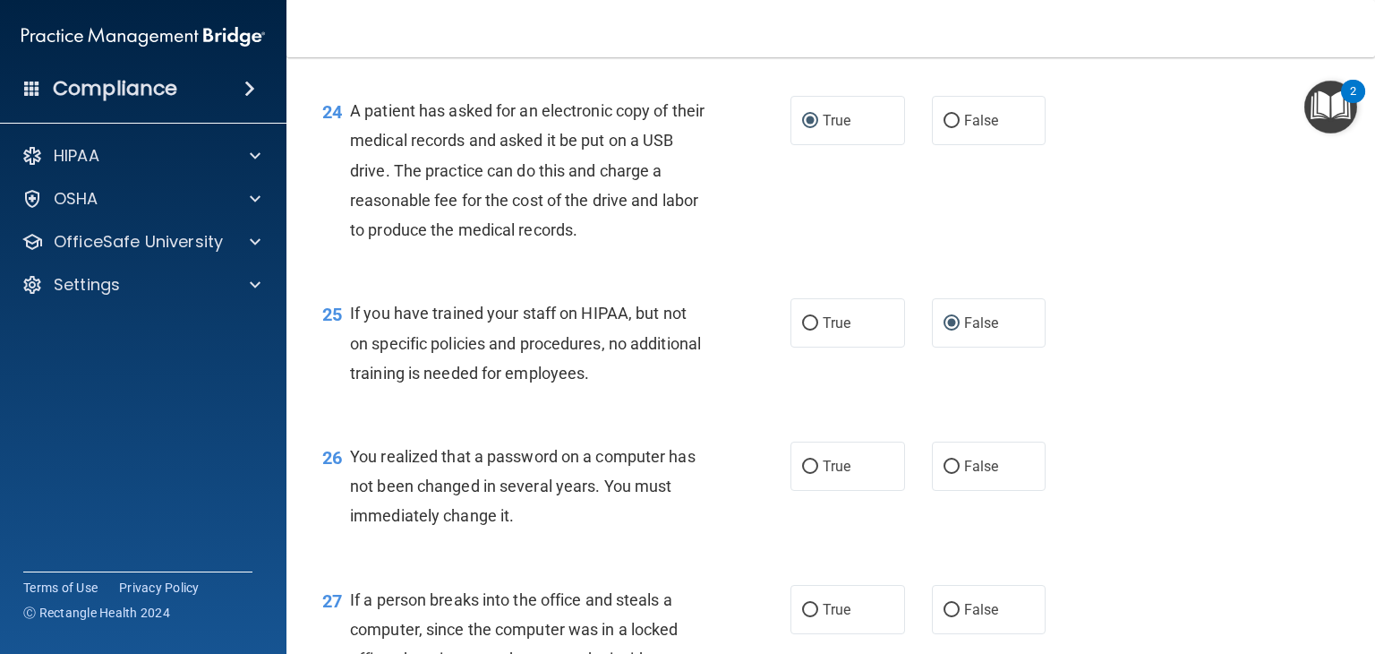
click at [722, 419] on div "25 If you have trained your staff on HIPAA, but not on specific policies and pr…" at bounding box center [831, 347] width 1044 height 143
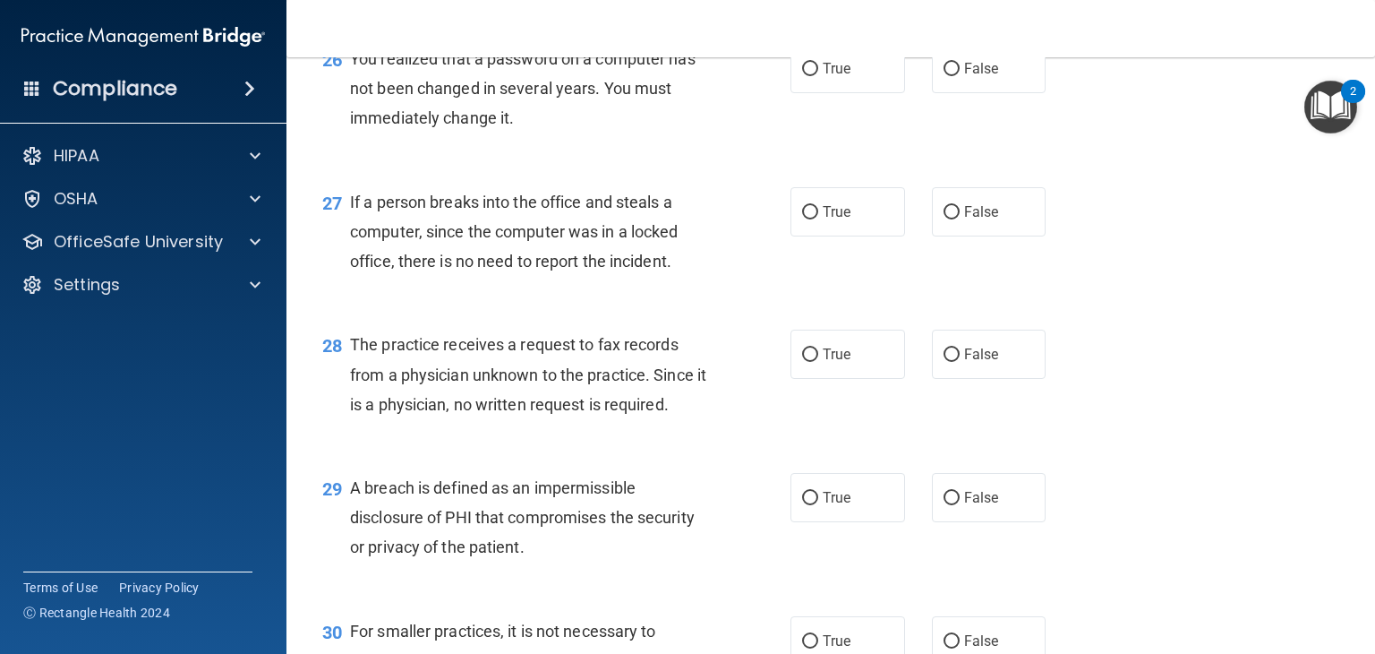
scroll to position [4019, 0]
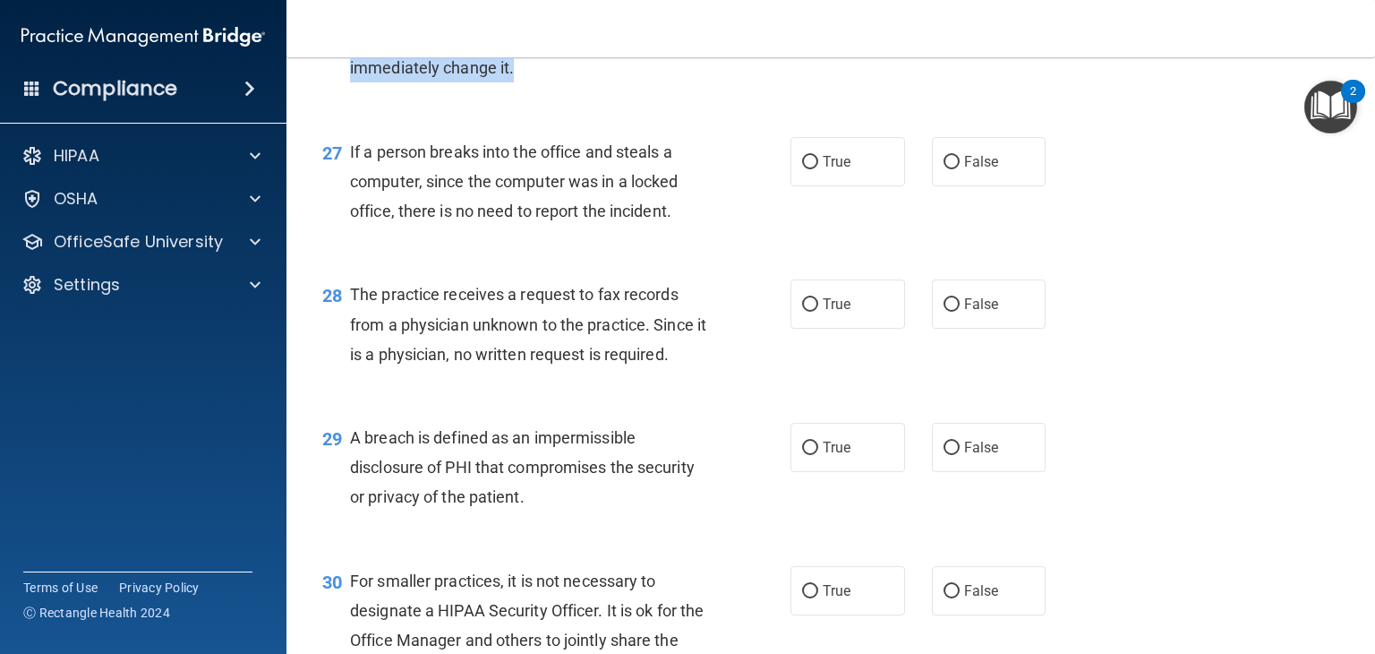
drag, startPoint x: 551, startPoint y: 166, endPoint x: 347, endPoint y: 94, distance: 216.3
click at [347, 92] on div "26 You realized that a password on a computer has not been changed in several y…" at bounding box center [556, 43] width 522 height 98
click at [802, 26] on input "True" at bounding box center [810, 19] width 16 height 13
radio input "true"
click at [741, 258] on div "27 If a person breaks into the office and steals a computer, since the computer…" at bounding box center [831, 186] width 1044 height 143
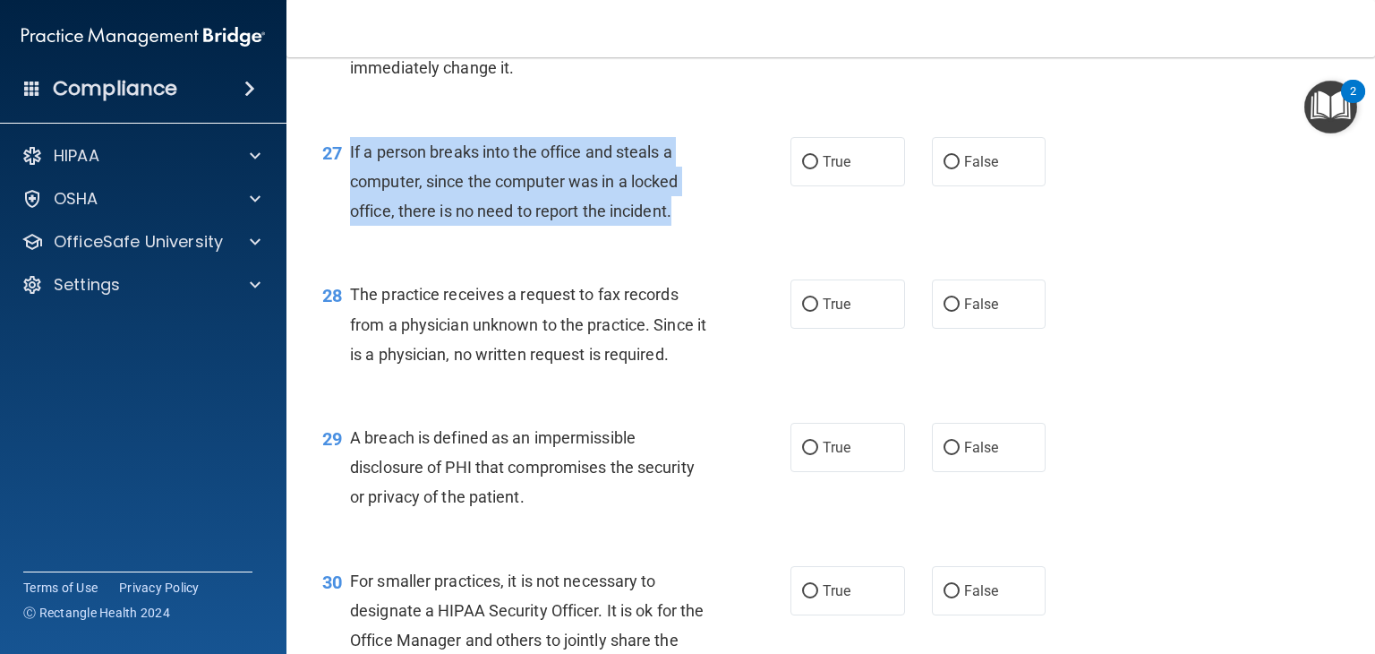
drag, startPoint x: 684, startPoint y: 302, endPoint x: 351, endPoint y: 234, distance: 339.9
click at [351, 226] on div "If a person breaks into the office and steals a computer, since the computer wa…" at bounding box center [536, 182] width 372 height 90
click at [945, 169] on input "False" at bounding box center [952, 162] width 16 height 13
radio input "true"
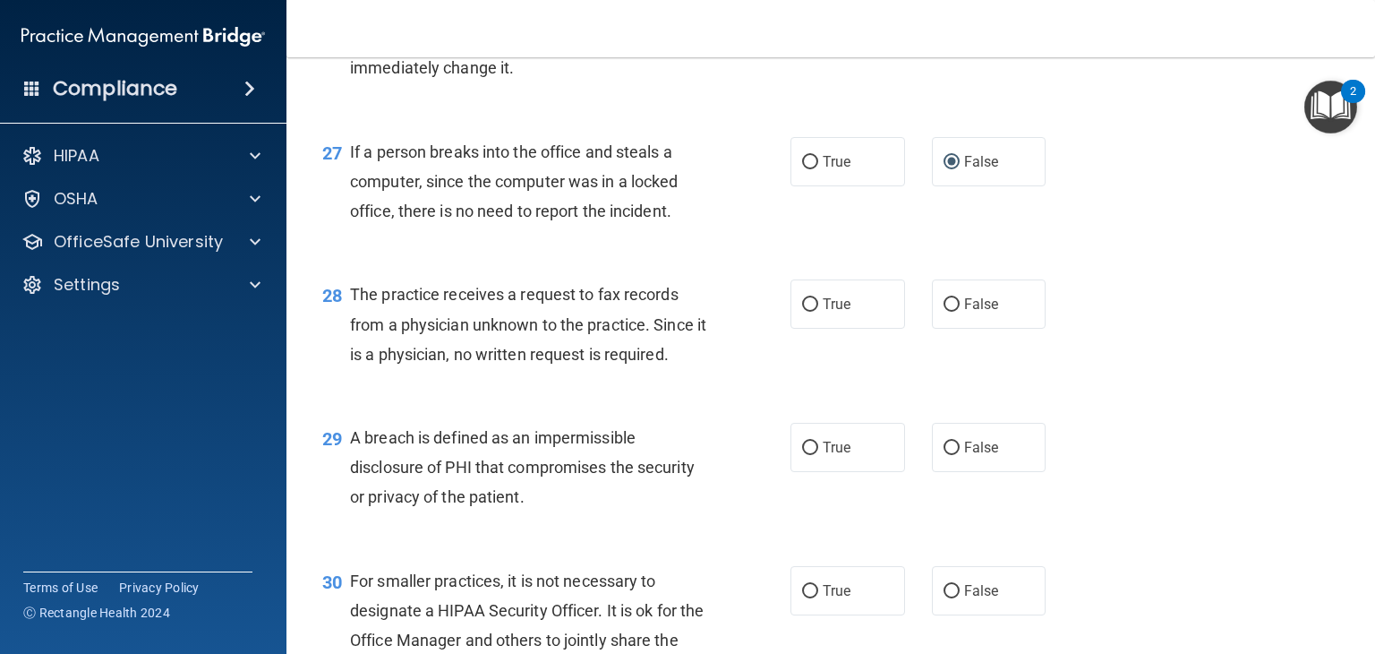
click at [695, 400] on div "28 The practice receives a request to fax records from a physician unknown to t…" at bounding box center [831, 328] width 1044 height 143
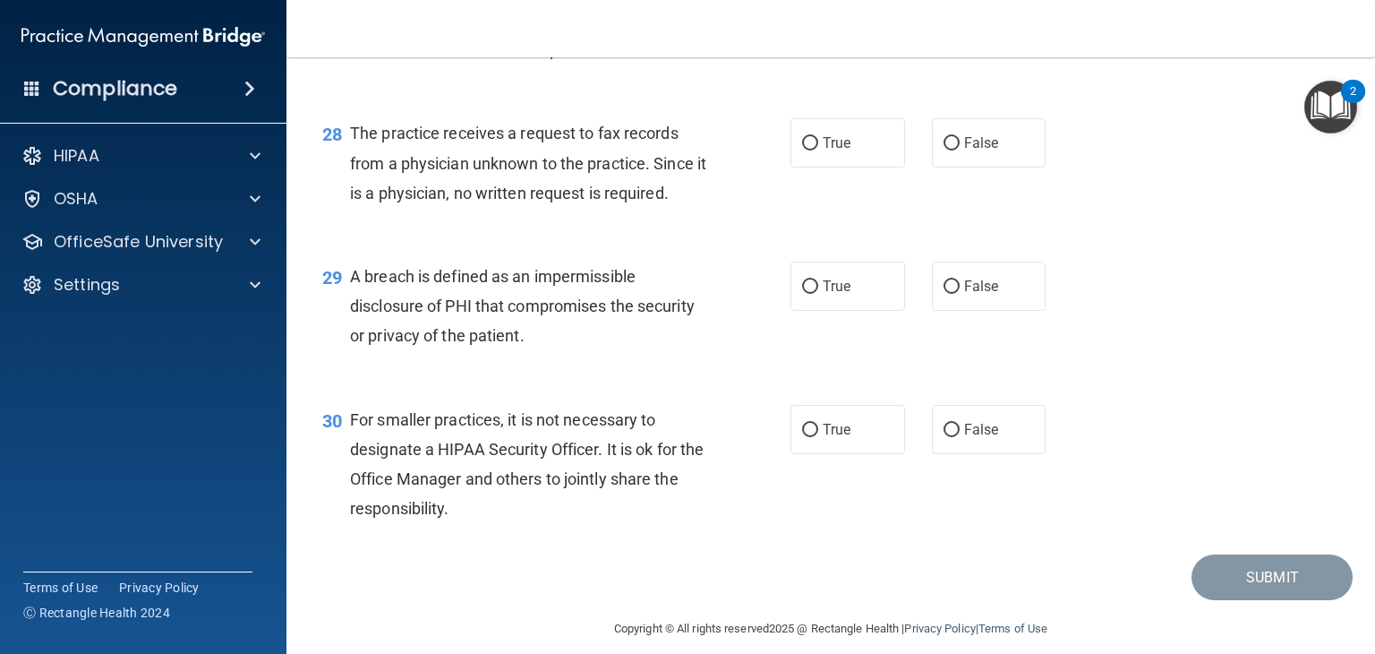
scroll to position [4287, 0]
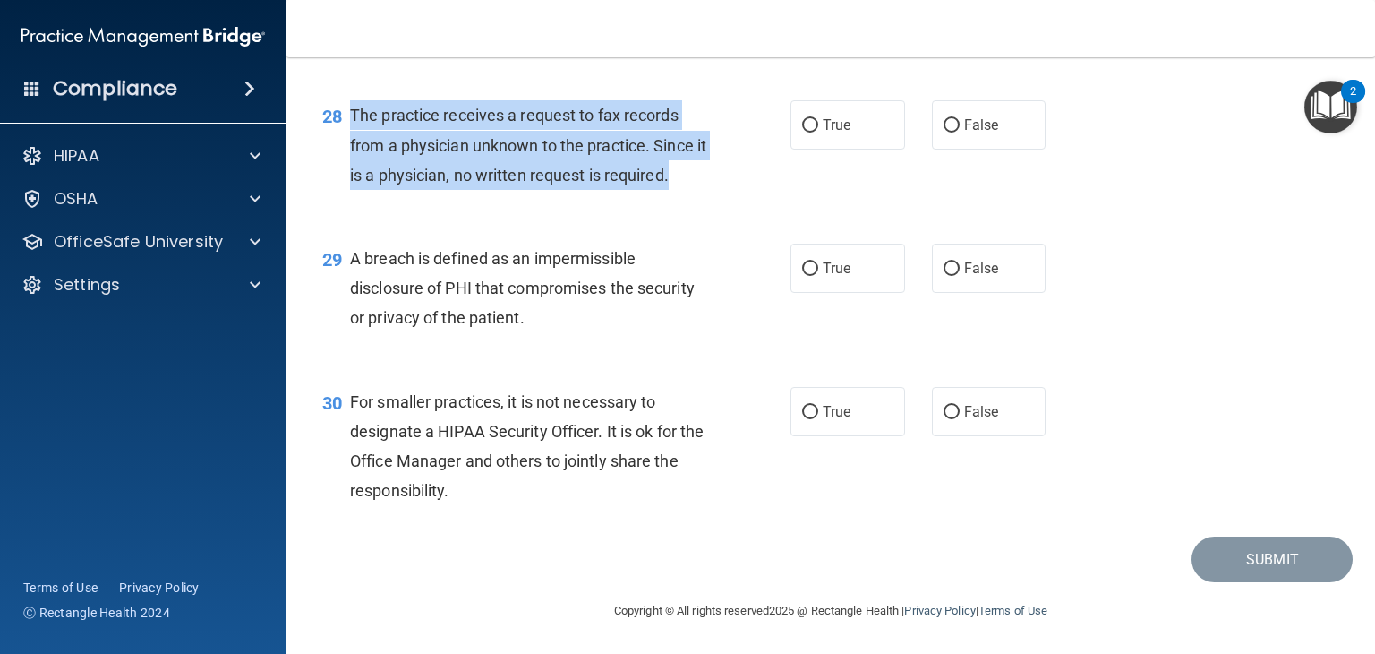
drag, startPoint x: 705, startPoint y: 188, endPoint x: 341, endPoint y: 124, distance: 369.9
click at [341, 124] on div "28 The practice receives a request to fax records from a physician unknown to t…" at bounding box center [556, 149] width 522 height 98
click at [950, 129] on input "False" at bounding box center [952, 125] width 16 height 13
radio input "true"
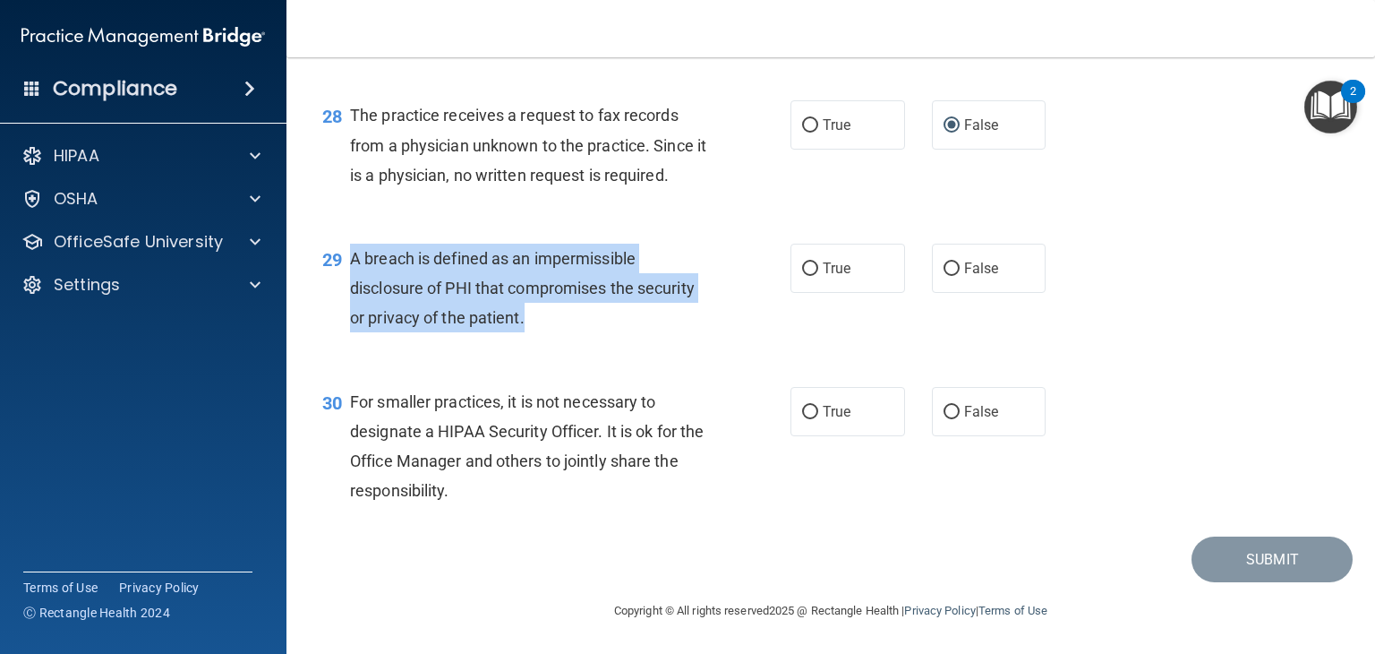
drag, startPoint x: 423, startPoint y: 283, endPoint x: 351, endPoint y: 249, distance: 80.1
click at [351, 249] on div "A breach is defined as an impermissible disclosure of PHI that compromises the …" at bounding box center [536, 288] width 372 height 90
click at [802, 268] on input "True" at bounding box center [810, 268] width 16 height 13
radio input "true"
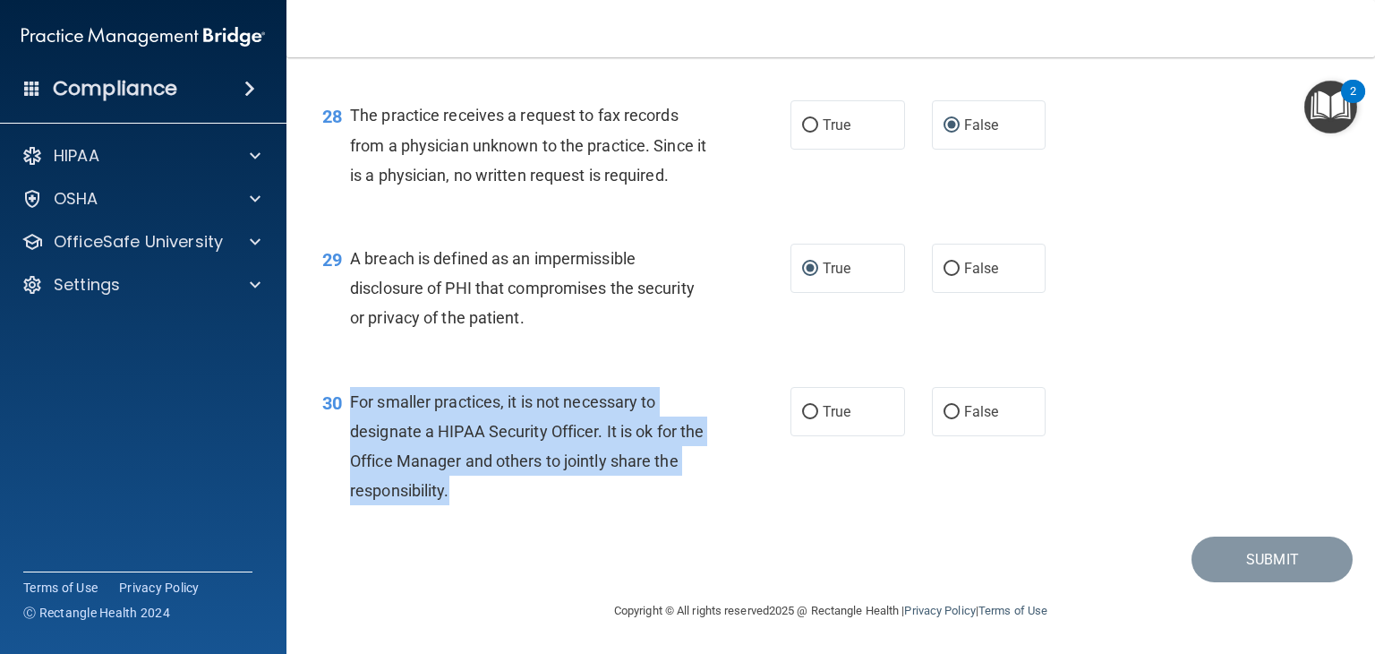
drag, startPoint x: 519, startPoint y: 508, endPoint x: 354, endPoint y: 395, distance: 200.9
click at [354, 395] on div "30 For smaller practices, it is not necessary to designate a HIPAA Security Off…" at bounding box center [556, 451] width 522 height 128
click at [944, 406] on input "False" at bounding box center [952, 412] width 16 height 13
radio input "true"
drag, startPoint x: 1196, startPoint y: 553, endPoint x: 1121, endPoint y: 542, distance: 76.0
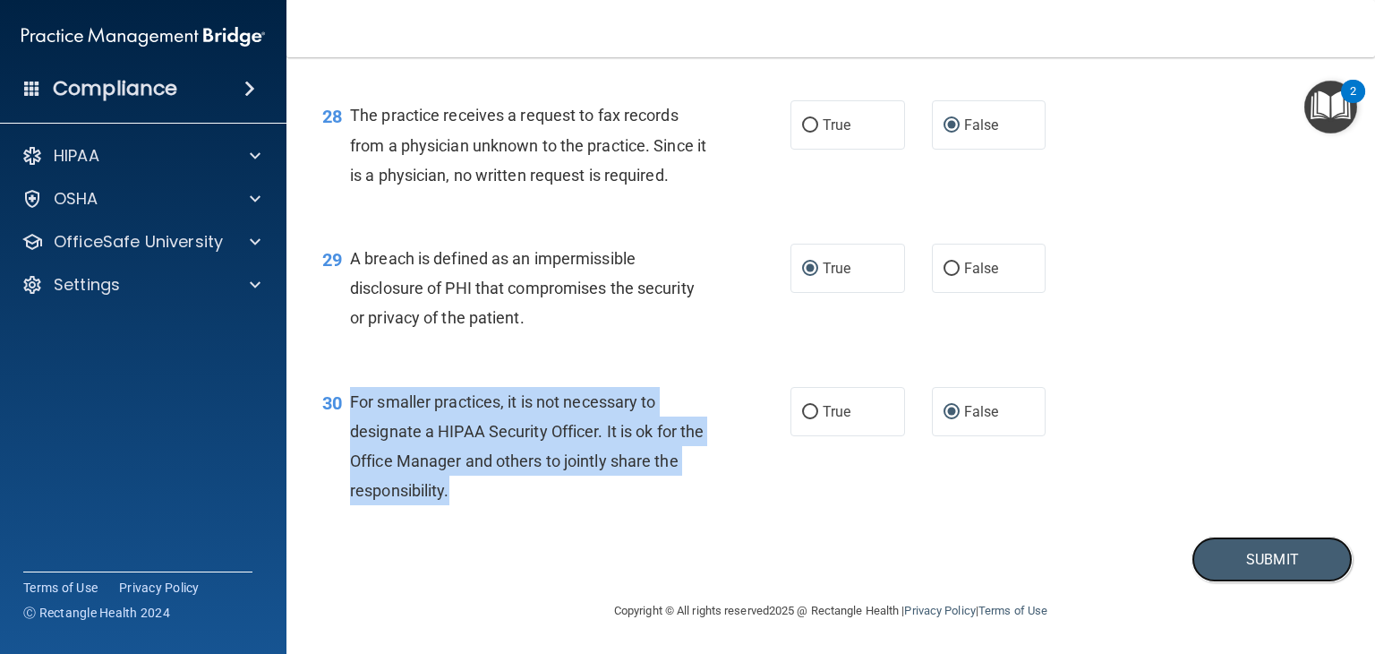
click at [1197, 552] on button "Submit" at bounding box center [1272, 559] width 161 height 46
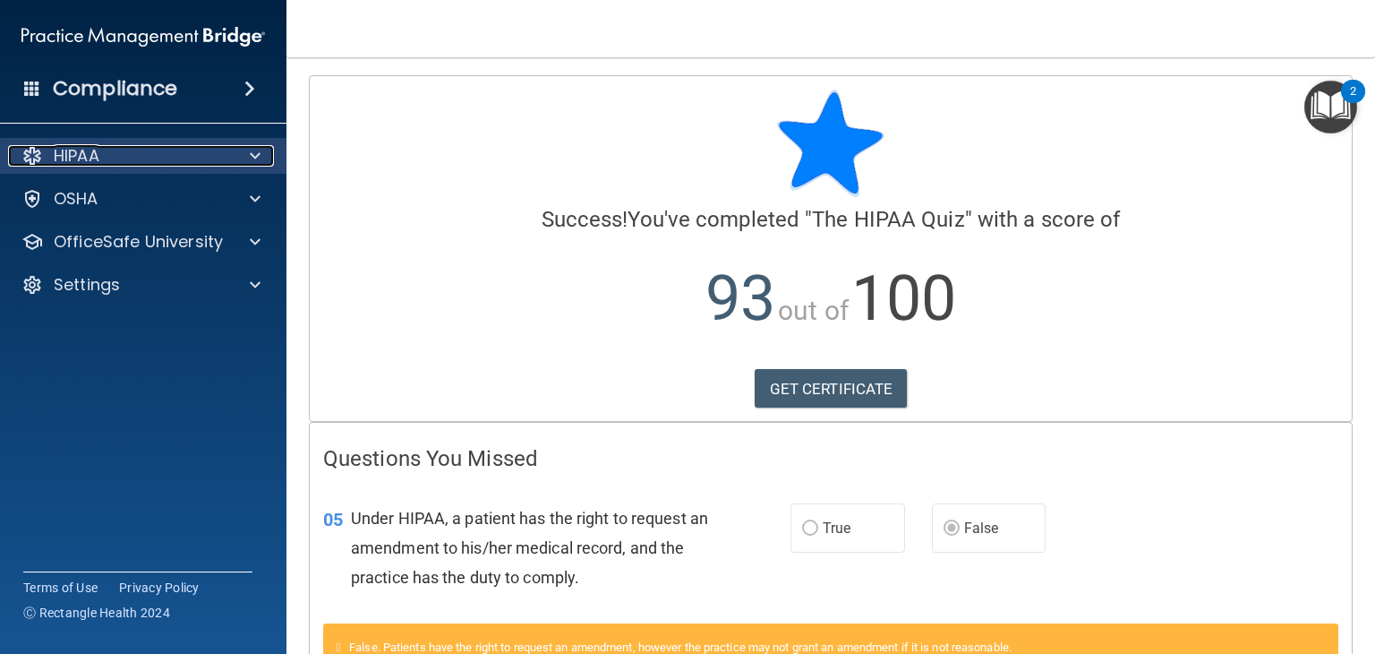
click at [125, 166] on div "HIPAA" at bounding box center [119, 155] width 222 height 21
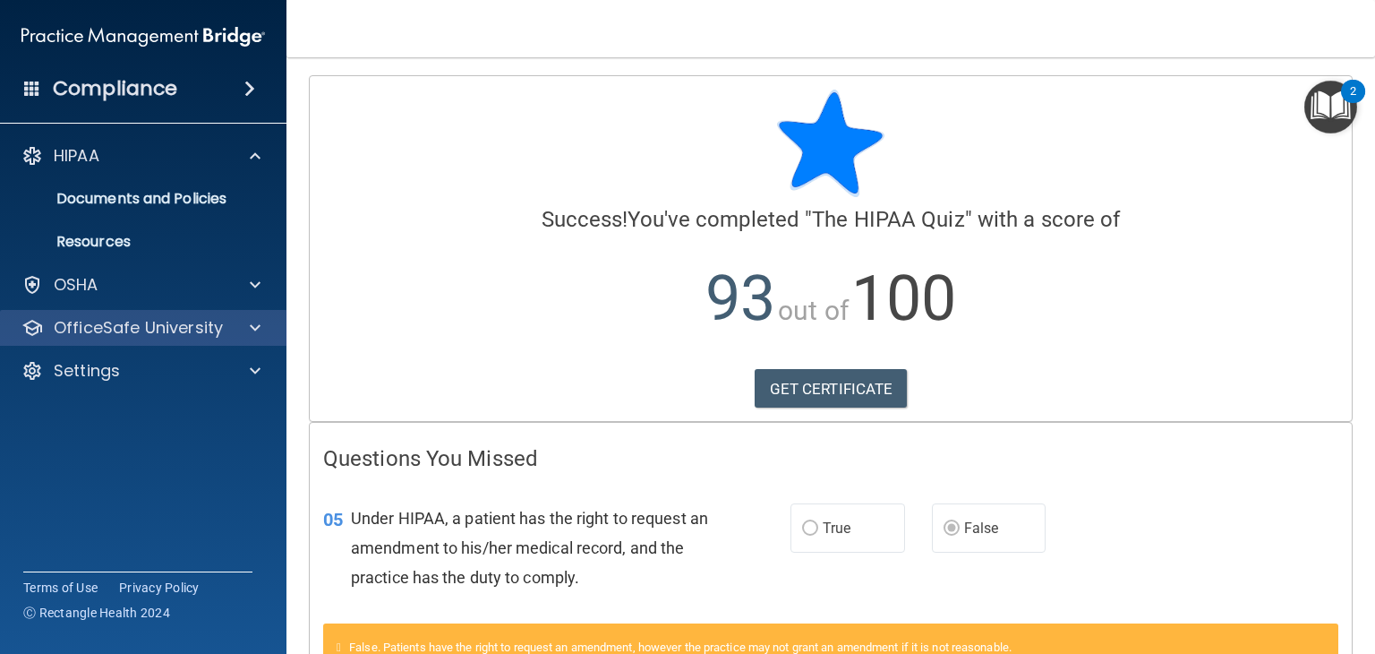
click at [165, 340] on div "OfficeSafe University" at bounding box center [143, 328] width 287 height 36
click at [246, 329] on div at bounding box center [252, 327] width 45 height 21
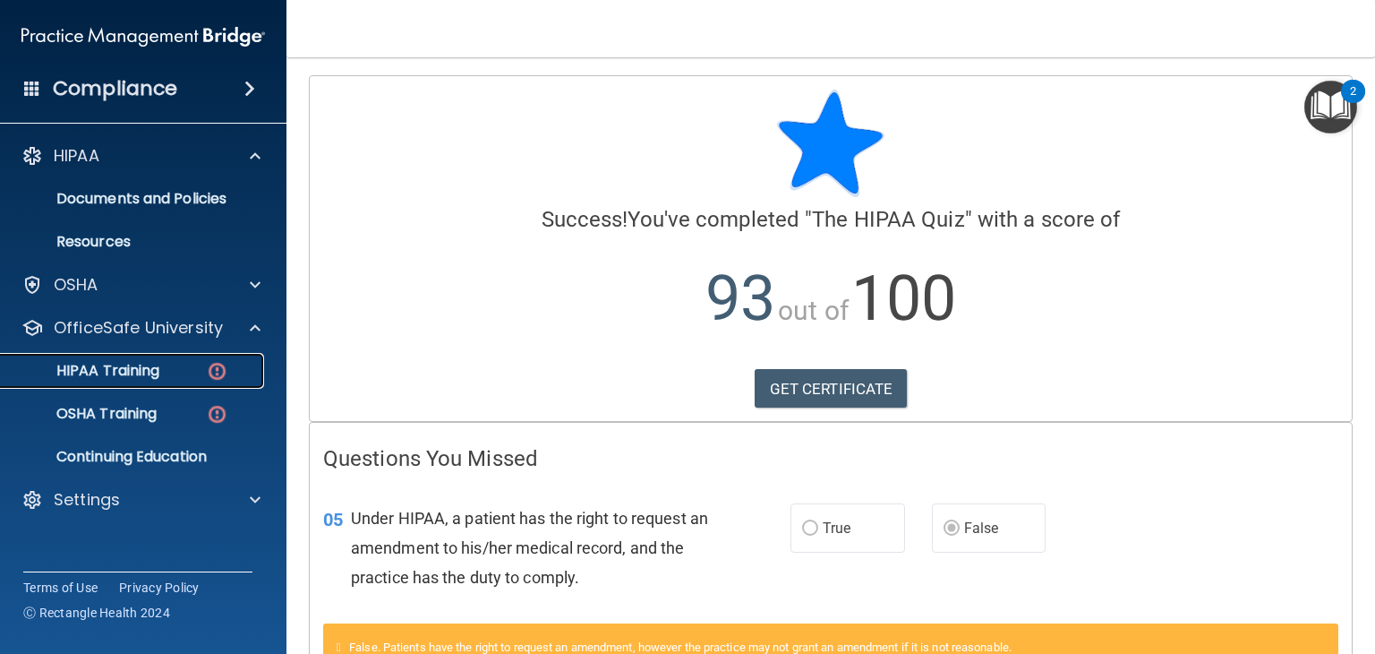
click at [151, 368] on p "HIPAA Training" at bounding box center [86, 371] width 148 height 18
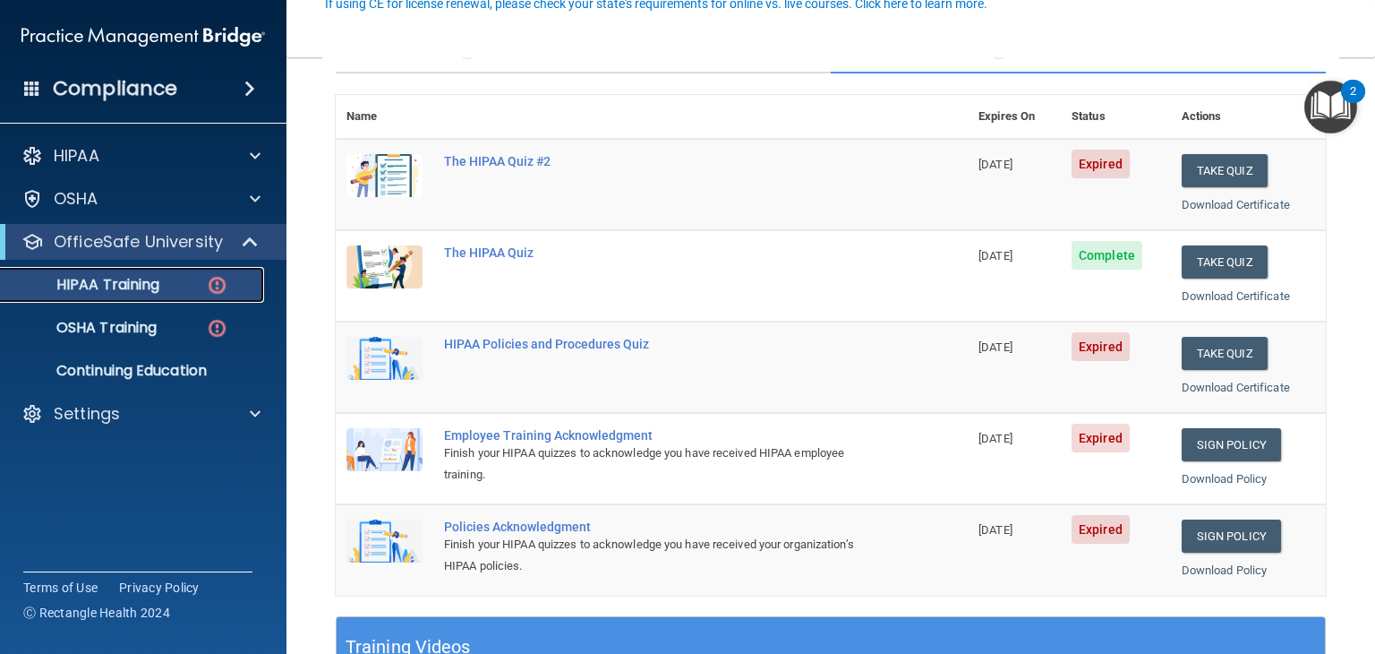
scroll to position [179, 0]
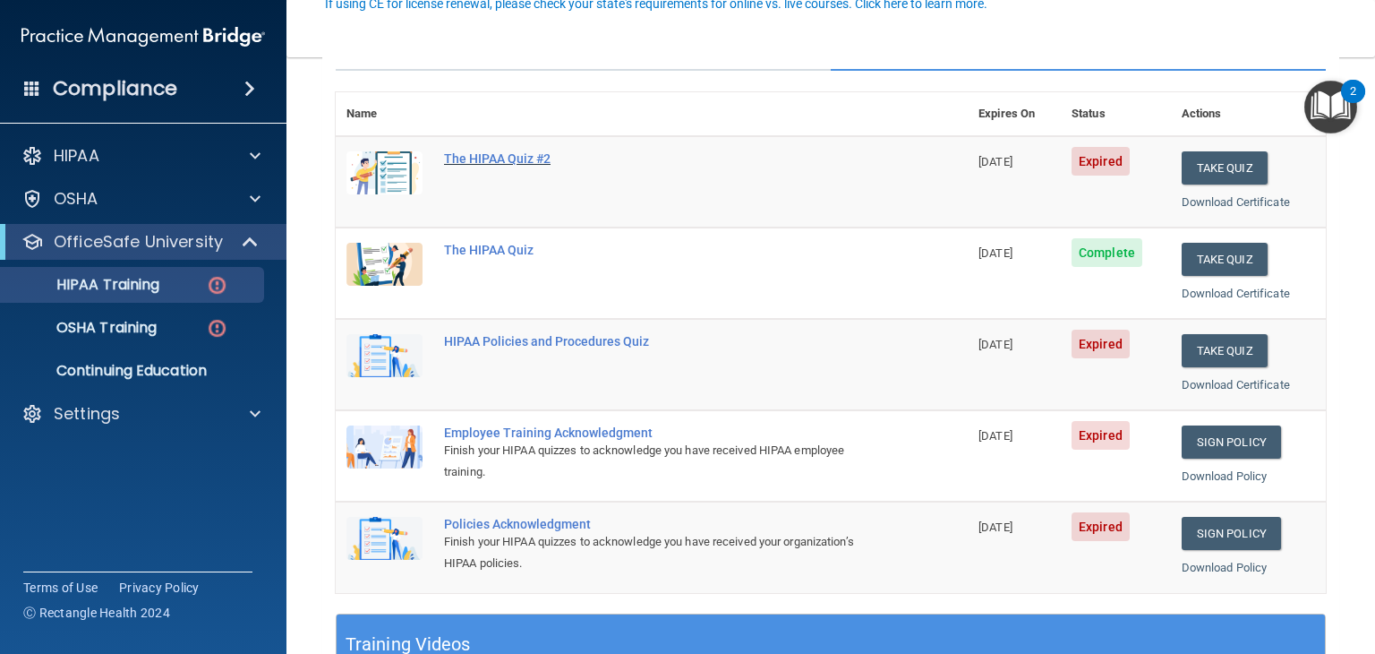
click at [525, 162] on div "The HIPAA Quiz #2" at bounding box center [661, 158] width 434 height 14
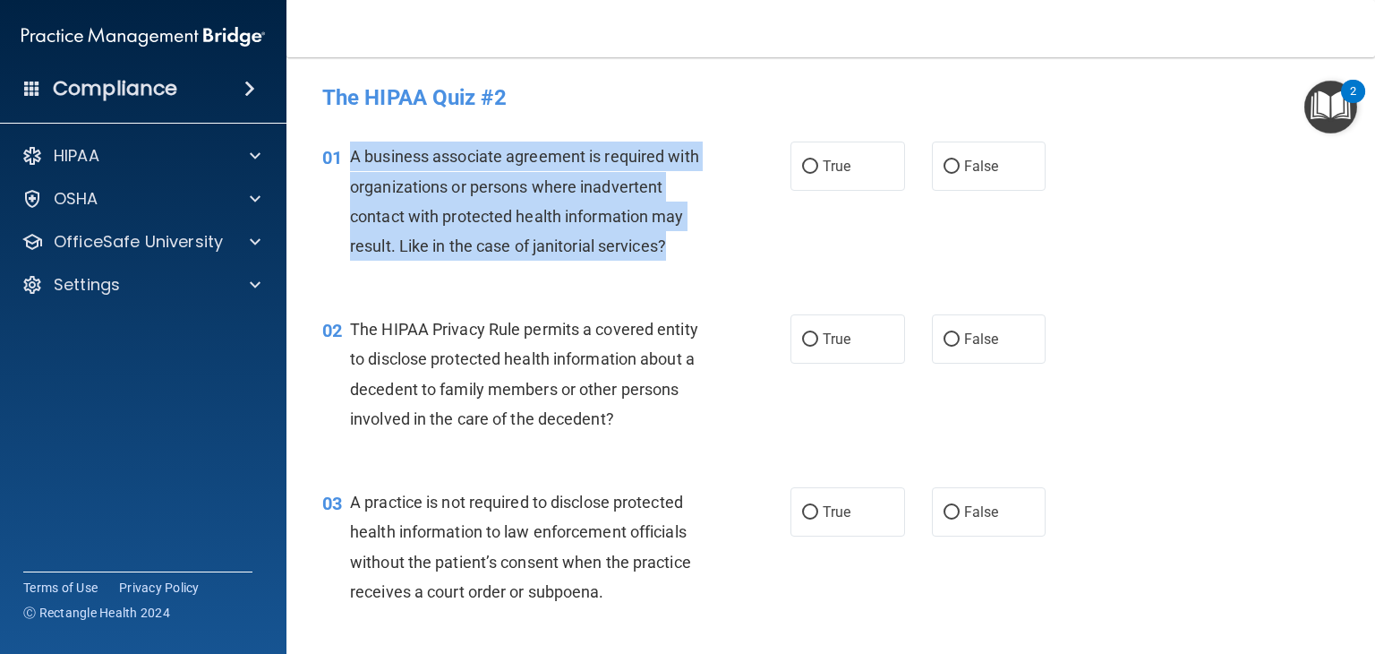
drag, startPoint x: 676, startPoint y: 241, endPoint x: 352, endPoint y: 158, distance: 334.4
click at [352, 158] on div "A business associate agreement is required with organizations or persons where …" at bounding box center [536, 200] width 372 height 119
